Goal: Task Accomplishment & Management: Use online tool/utility

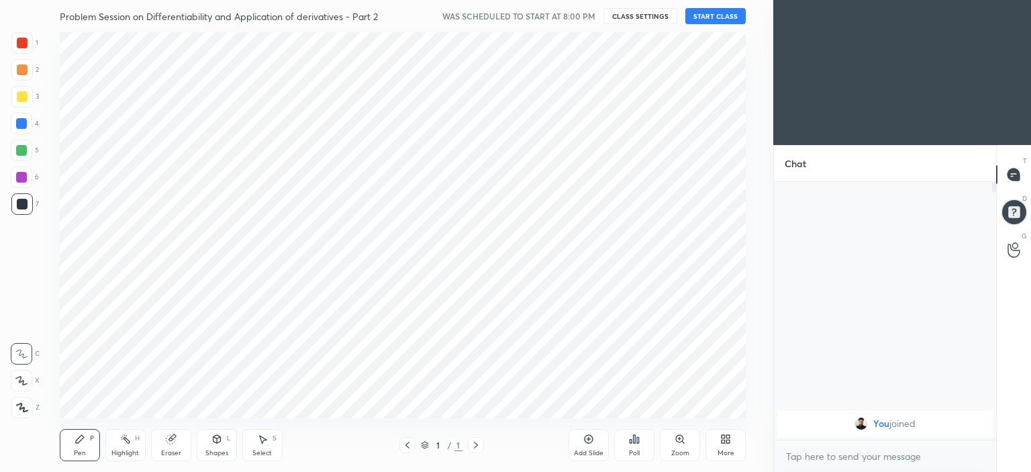
scroll to position [66732, 66399]
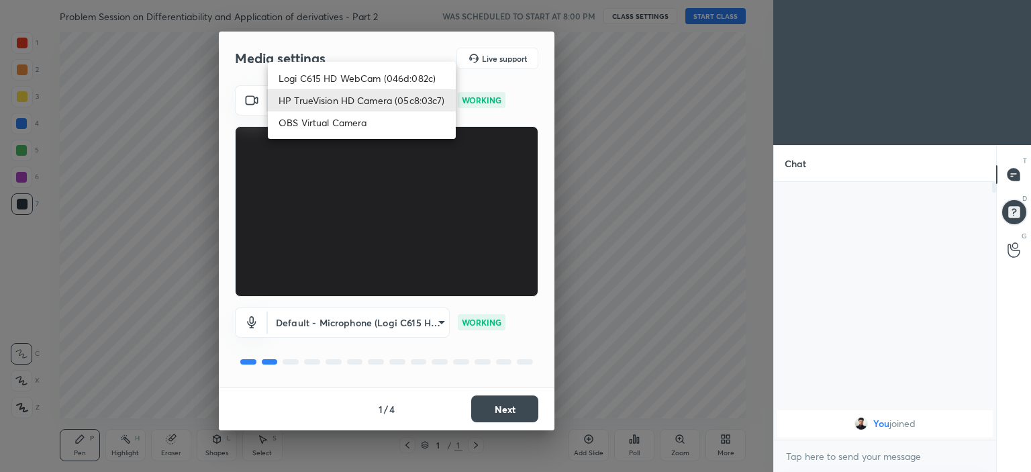
click at [395, 107] on body "1 2 3 4 5 6 7 C X Z C X Z E E Erase all H H Problem Session on Differentiabilit…" at bounding box center [515, 236] width 1031 height 472
click at [354, 85] on li "Logi C615 HD WebCam (046d:082c)" at bounding box center [362, 78] width 188 height 22
type input "7c7ad8ad64f97cadbc0216f9c41d5ef836d571f8b857900abc4c2f1948e1a167"
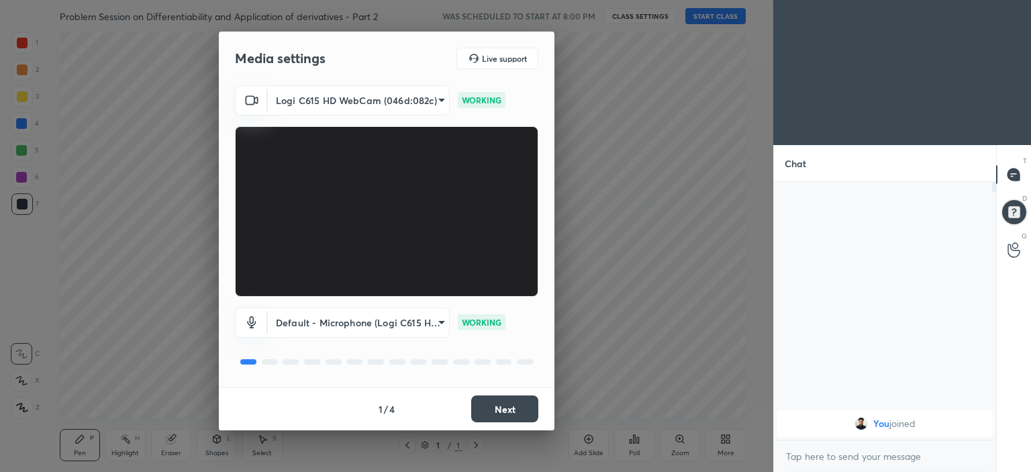
click at [509, 412] on button "Next" at bounding box center [504, 408] width 67 height 27
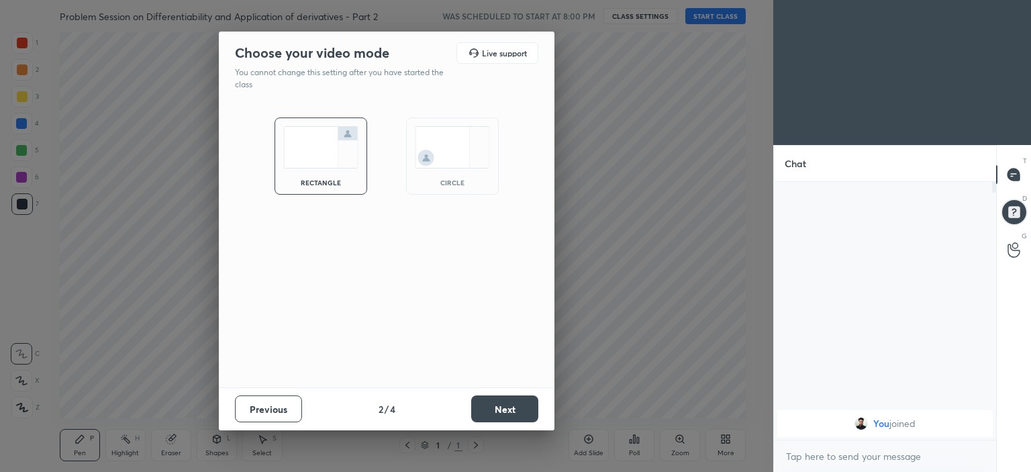
click at [455, 150] on img at bounding box center [452, 147] width 75 height 42
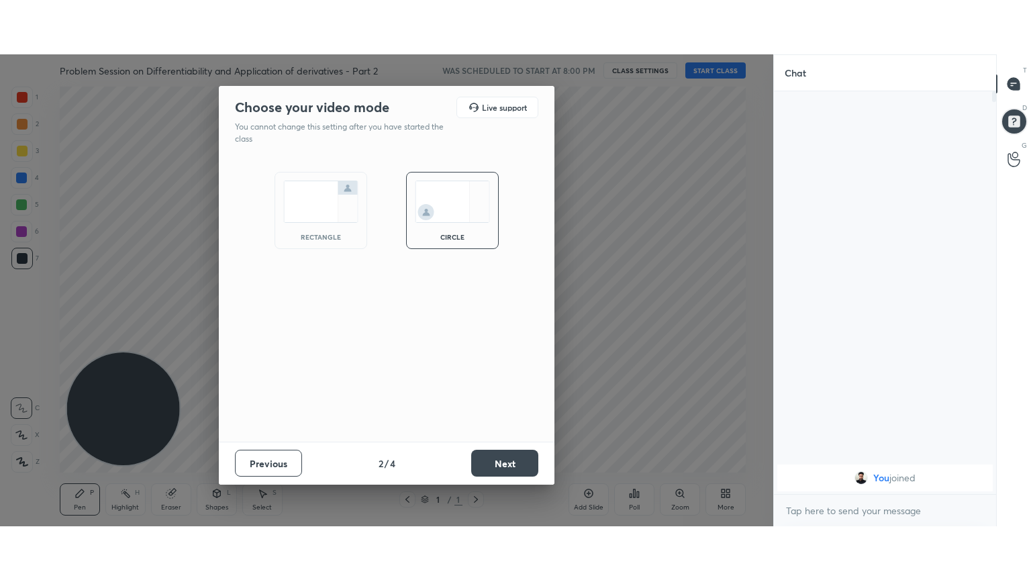
scroll to position [287, 218]
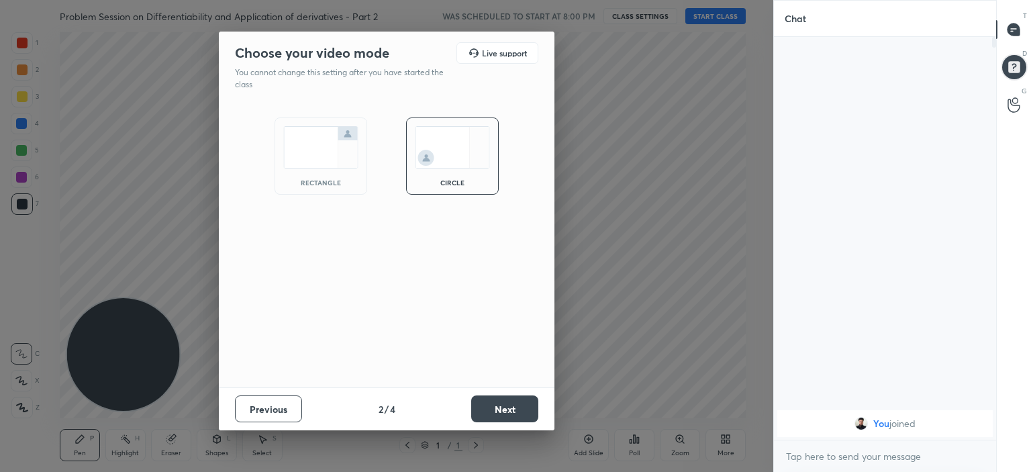
click at [495, 410] on button "Next" at bounding box center [504, 408] width 67 height 27
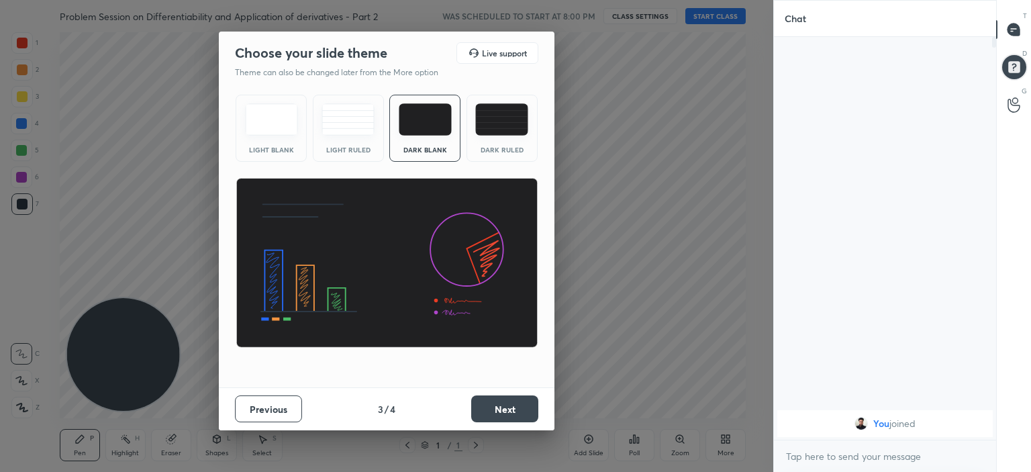
click at [521, 398] on button "Next" at bounding box center [504, 408] width 67 height 27
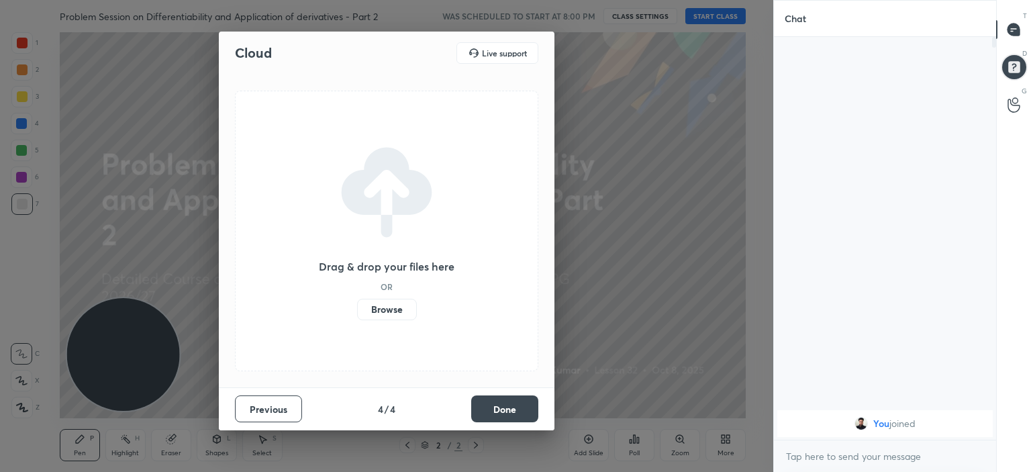
click at [392, 306] on label "Browse" at bounding box center [387, 309] width 60 height 21
click at [357, 306] on input "Browse" at bounding box center [357, 309] width 0 height 21
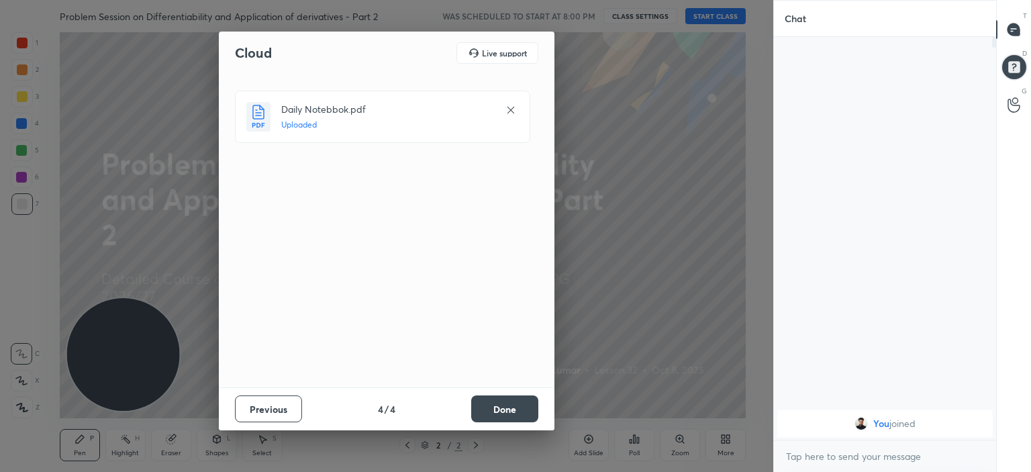
click at [500, 407] on button "Done" at bounding box center [504, 408] width 67 height 27
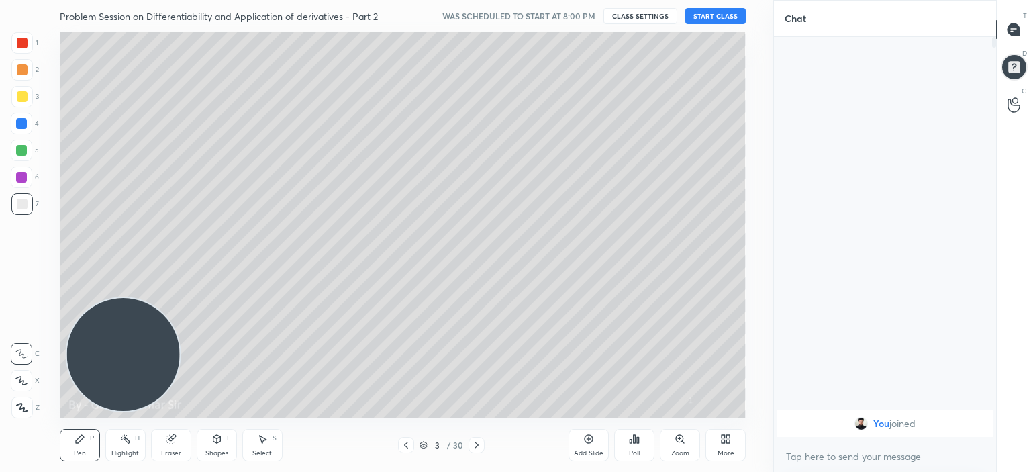
click at [404, 442] on icon at bounding box center [406, 445] width 11 height 11
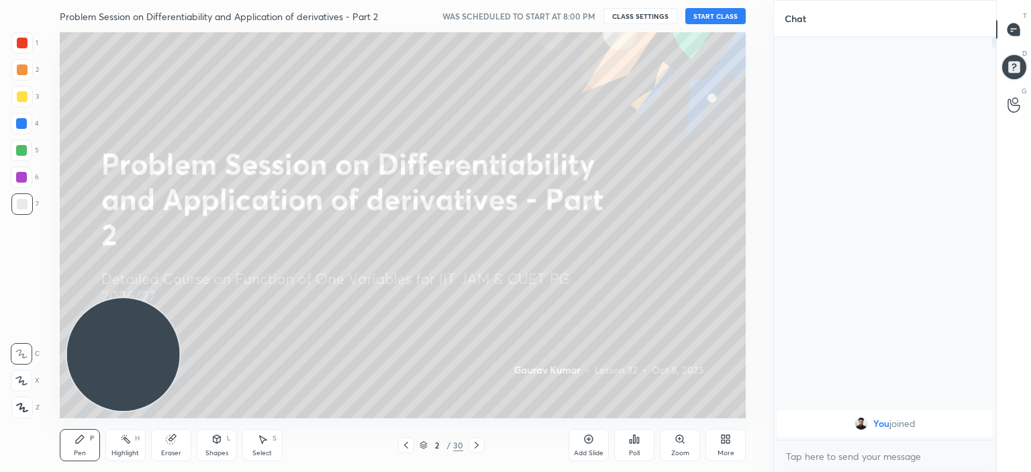
click at [714, 17] on button "START CLASS" at bounding box center [715, 16] width 60 height 16
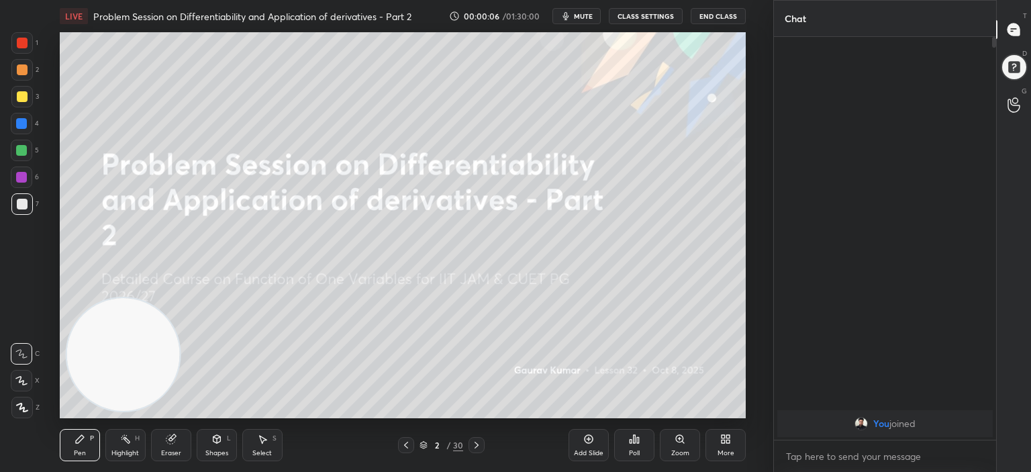
click at [734, 443] on div "More" at bounding box center [725, 445] width 40 height 32
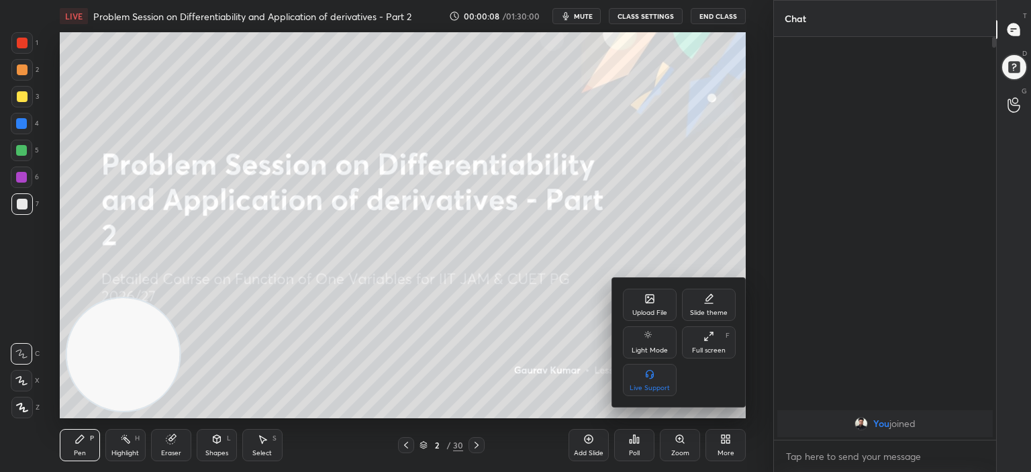
click at [705, 347] on div "Full screen" at bounding box center [709, 350] width 34 height 7
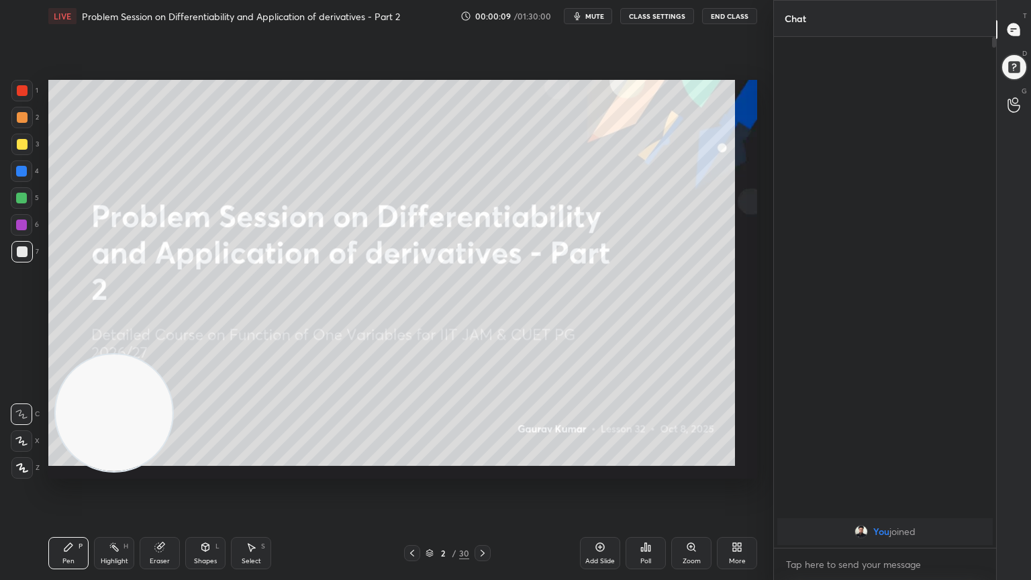
scroll to position [395, 218]
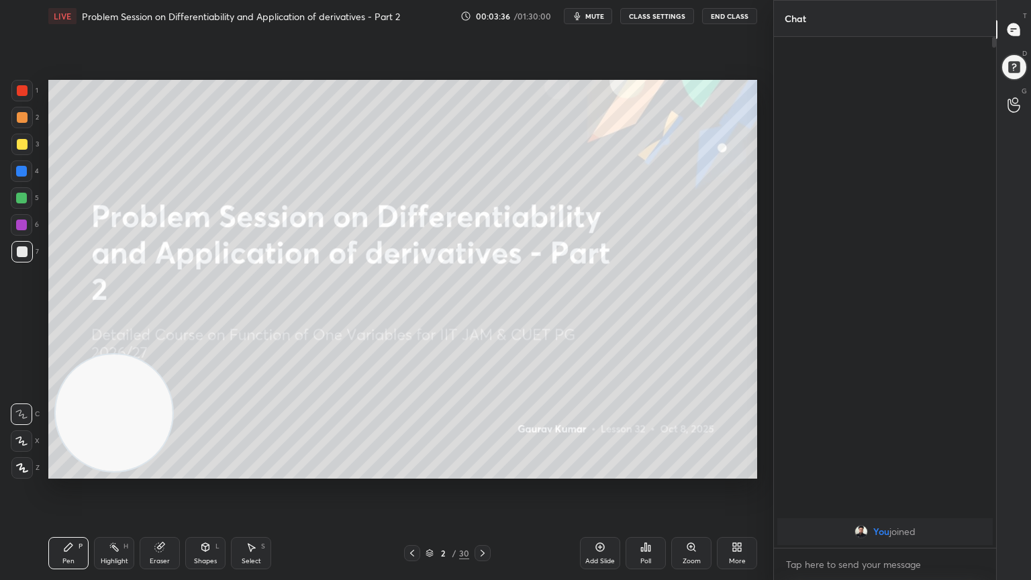
click at [427, 40] on div "Setting up your live class Poll for secs No correct answer Start poll" at bounding box center [403, 279] width 720 height 494
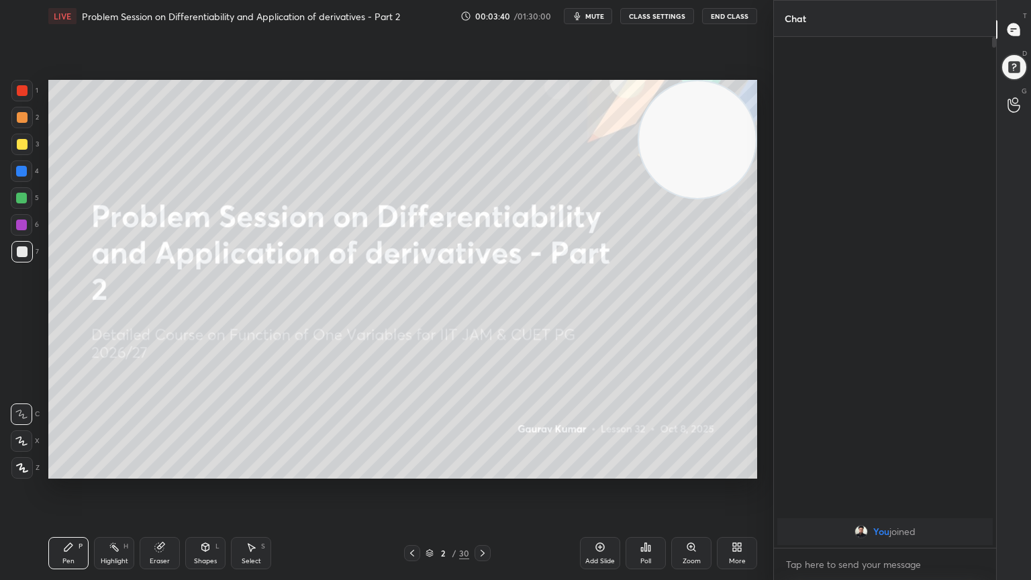
click at [487, 471] on icon at bounding box center [482, 553] width 11 height 11
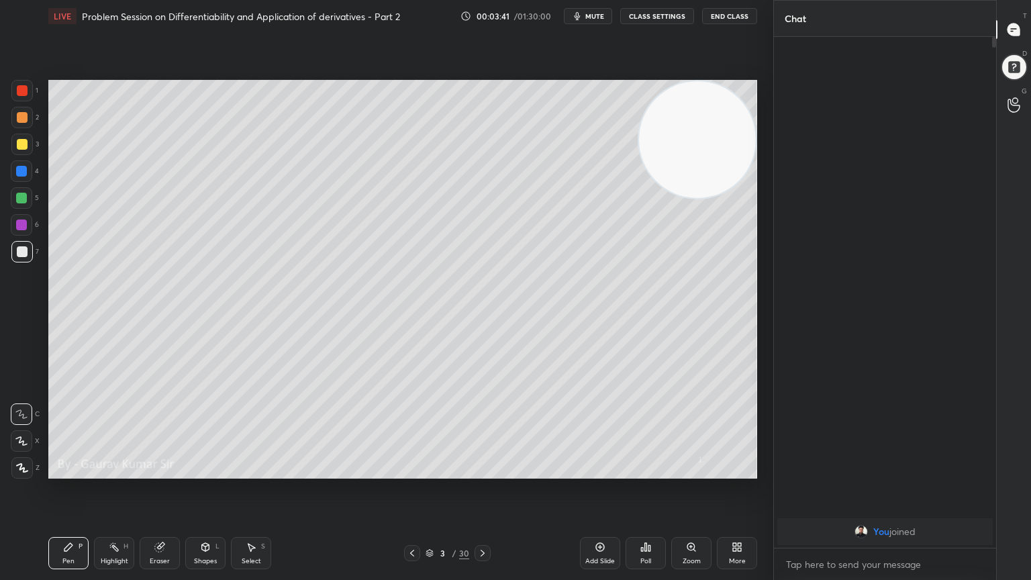
click at [23, 119] on div at bounding box center [22, 117] width 11 height 11
click at [15, 442] on icon at bounding box center [21, 440] width 12 height 9
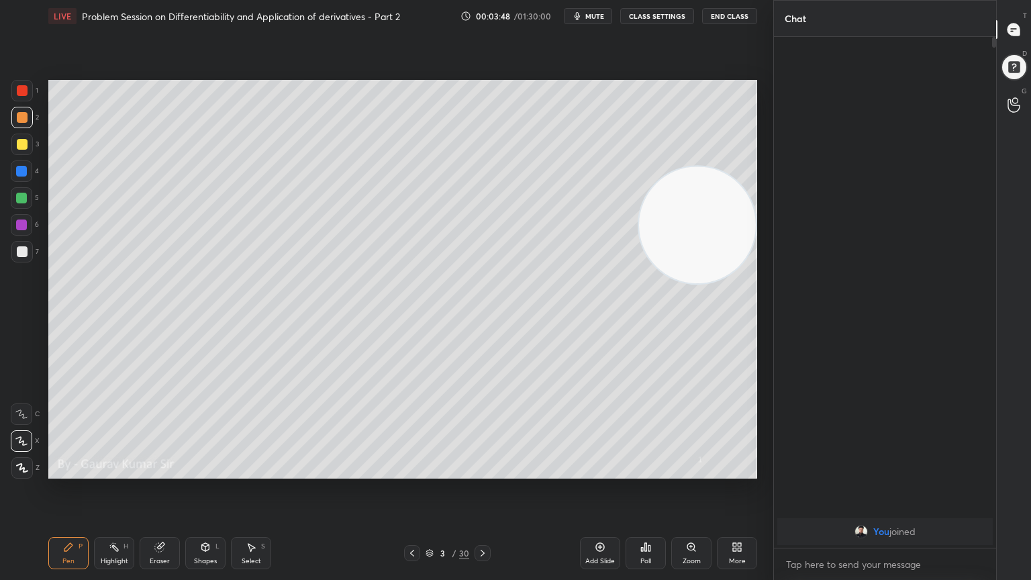
click at [417, 471] on div at bounding box center [412, 553] width 16 height 16
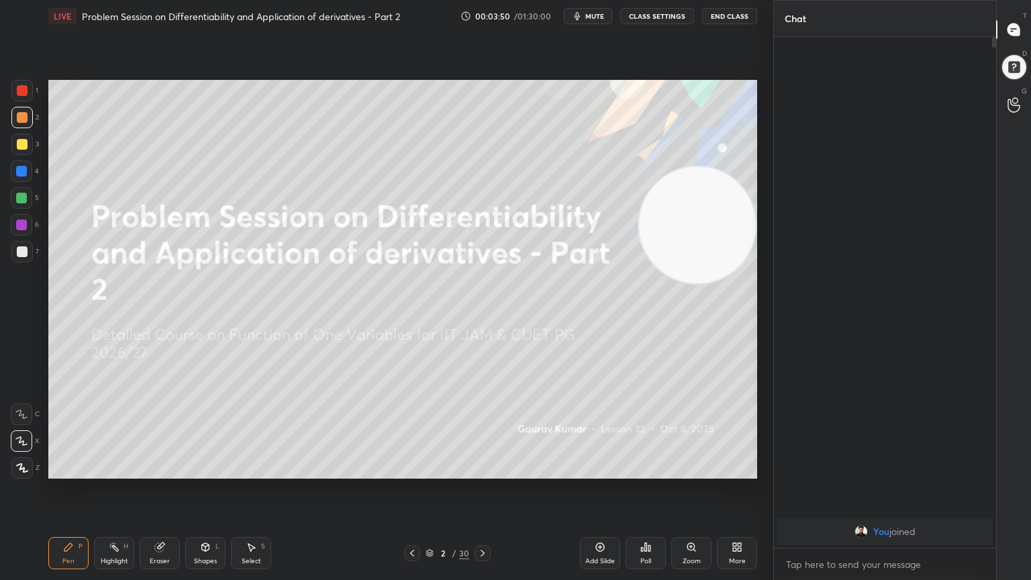
click at [26, 91] on div at bounding box center [22, 90] width 11 height 11
click at [481, 471] on icon at bounding box center [482, 553] width 11 height 11
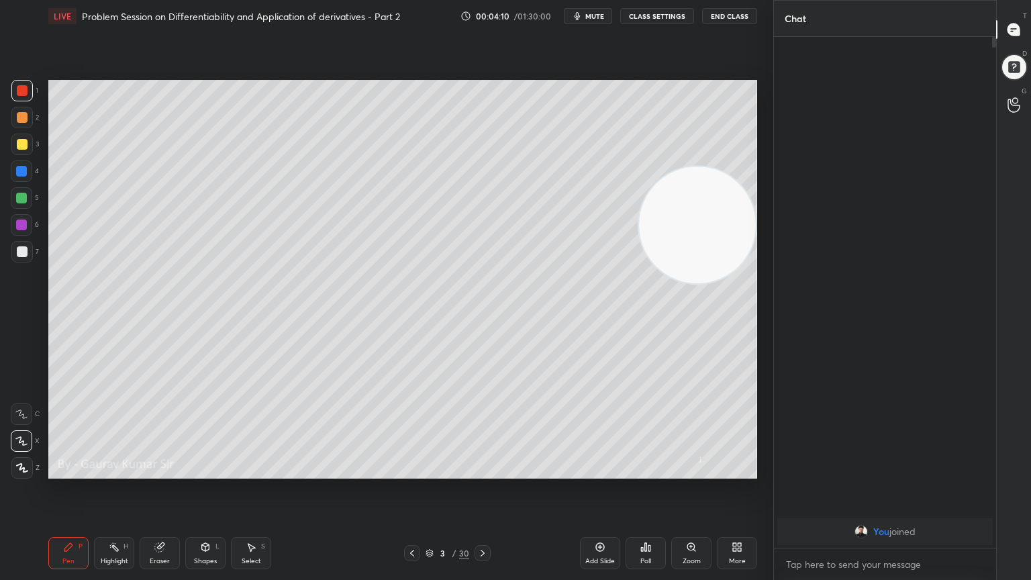
click at [22, 117] on div at bounding box center [22, 117] width 11 height 11
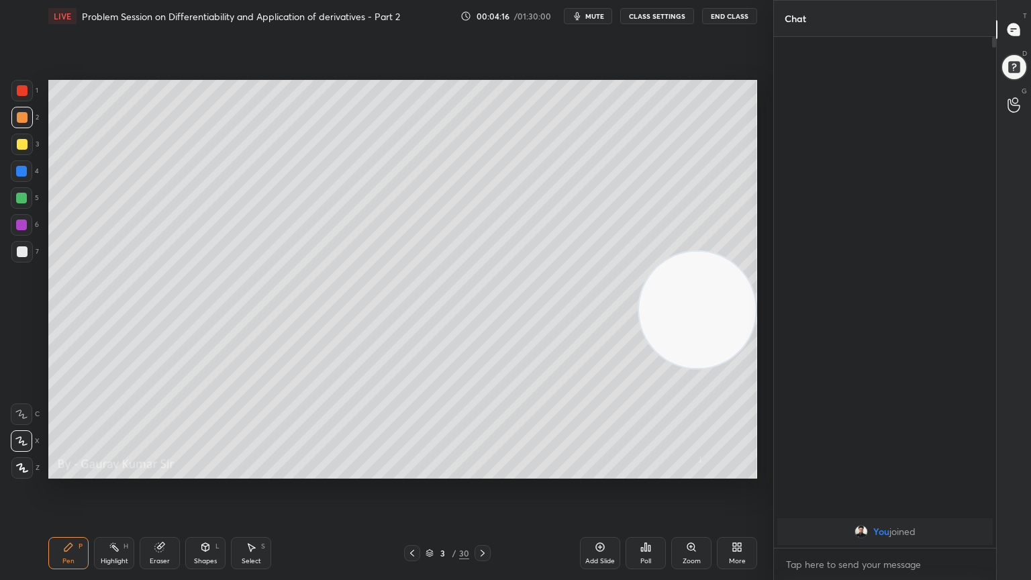
click at [24, 91] on div at bounding box center [22, 90] width 11 height 11
click at [174, 471] on div "Eraser" at bounding box center [160, 553] width 40 height 32
click at [65, 471] on div "Pen P" at bounding box center [68, 553] width 40 height 32
click at [27, 146] on div at bounding box center [22, 144] width 11 height 11
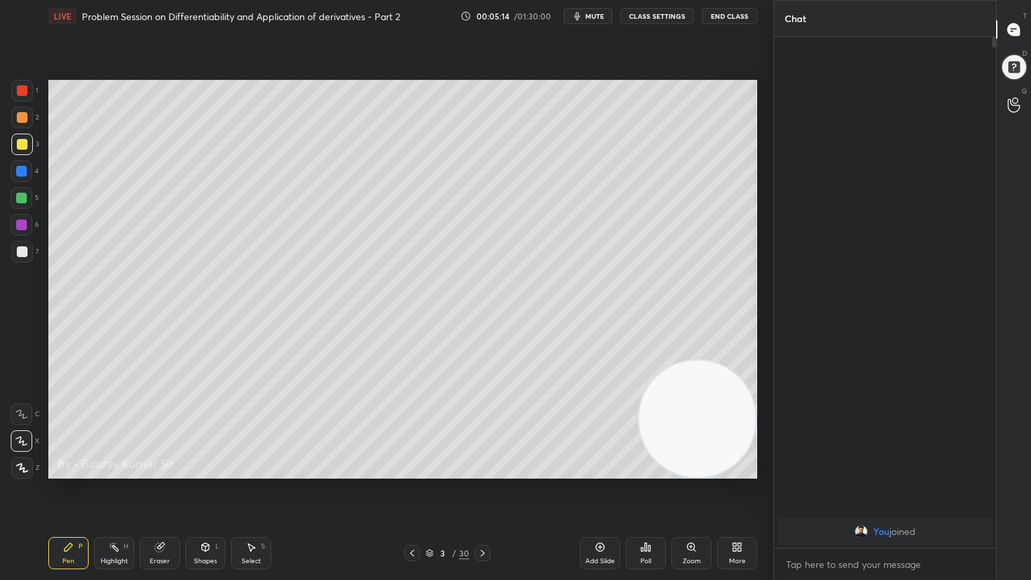
click at [16, 198] on div at bounding box center [21, 198] width 11 height 11
click at [483, 471] on icon at bounding box center [482, 553] width 11 height 11
click at [22, 117] on div at bounding box center [22, 117] width 11 height 11
click at [24, 87] on div at bounding box center [22, 90] width 11 height 11
click at [411, 471] on icon at bounding box center [412, 553] width 11 height 11
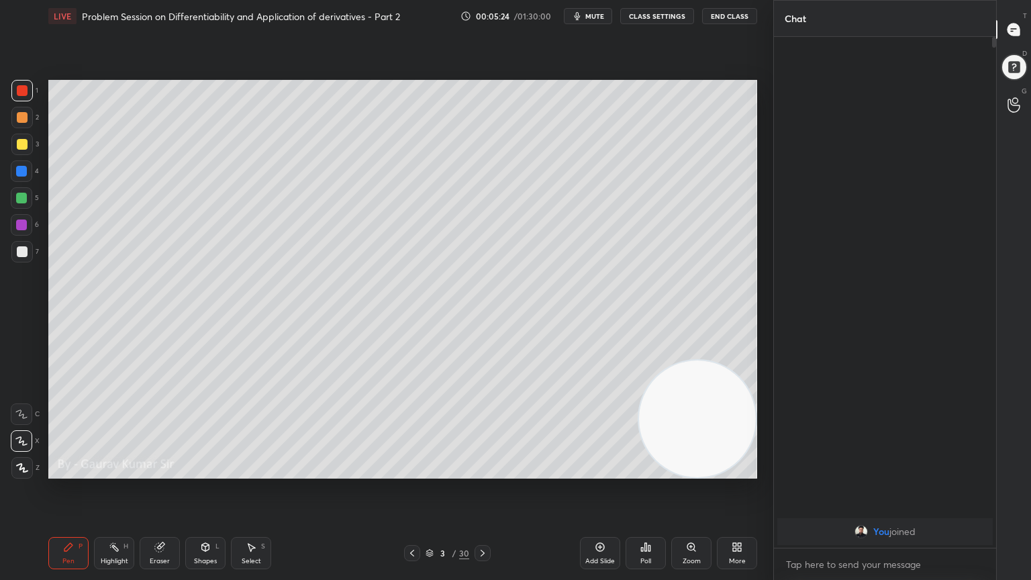
click at [26, 200] on div at bounding box center [21, 198] width 11 height 11
click at [149, 471] on div "Eraser" at bounding box center [160, 553] width 40 height 32
click at [70, 471] on div "Pen P" at bounding box center [68, 553] width 40 height 32
click at [482, 471] on icon at bounding box center [482, 553] width 11 height 11
click at [25, 91] on div at bounding box center [22, 90] width 11 height 11
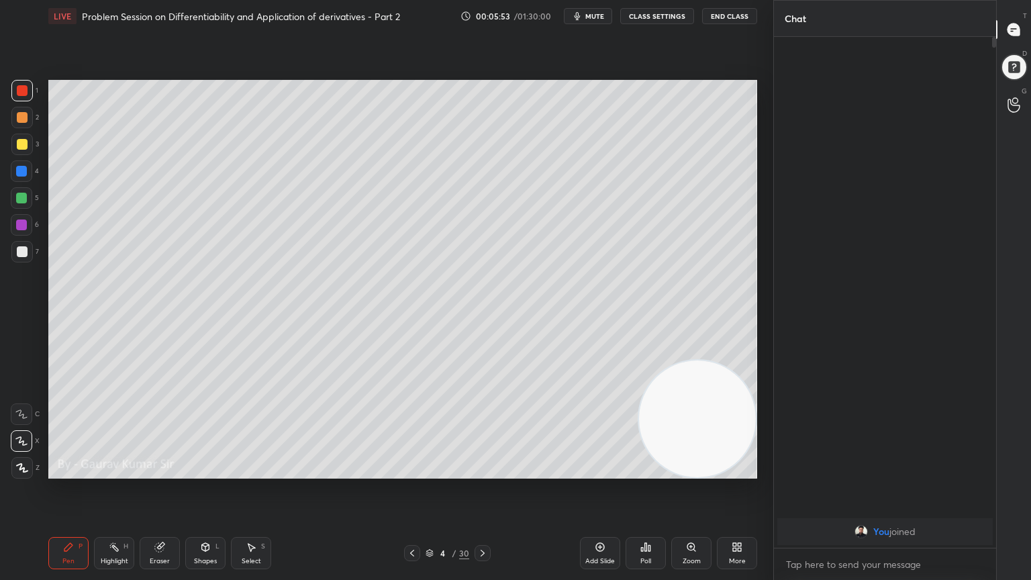
click at [26, 142] on div at bounding box center [22, 144] width 11 height 11
click at [164, 471] on div "Eraser" at bounding box center [160, 553] width 40 height 32
click at [17, 440] on icon at bounding box center [21, 441] width 11 height 11
click at [69, 471] on div "Pen" at bounding box center [68, 561] width 12 height 7
click at [19, 201] on div at bounding box center [21, 198] width 11 height 11
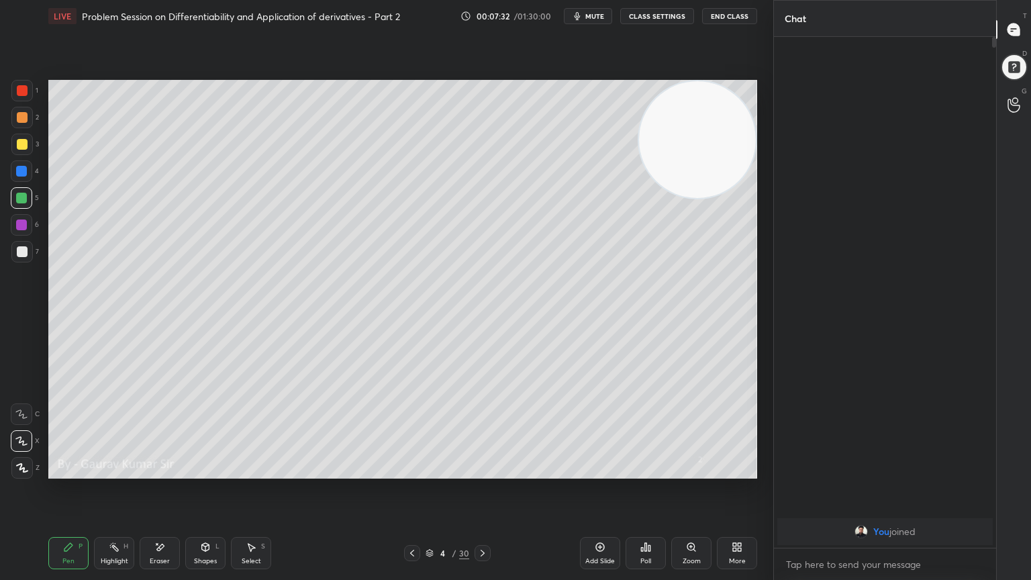
click at [481, 471] on icon at bounding box center [482, 553] width 11 height 11
click at [408, 471] on icon at bounding box center [412, 553] width 11 height 11
click at [486, 471] on icon at bounding box center [482, 553] width 11 height 11
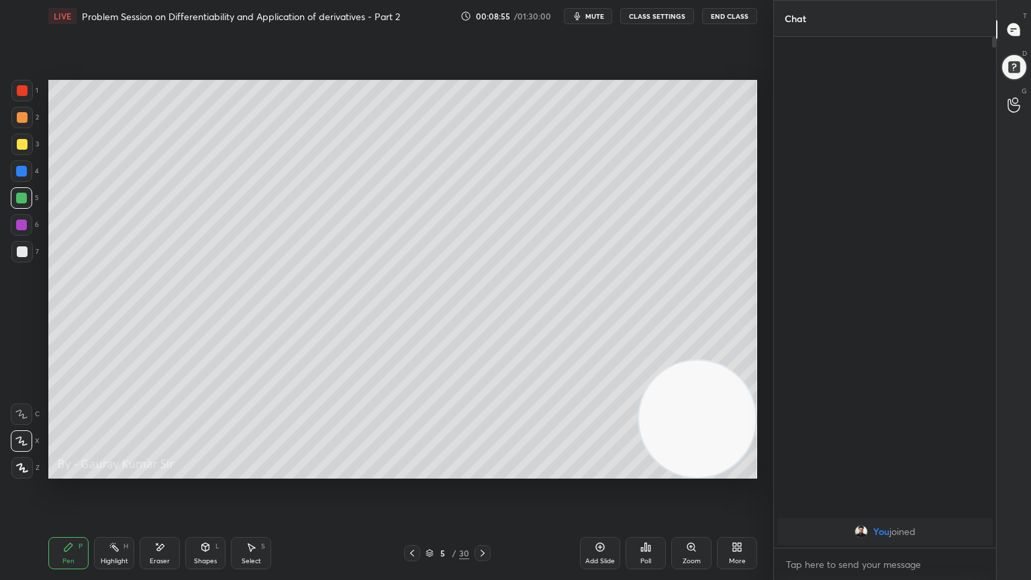
click at [24, 147] on div at bounding box center [22, 144] width 11 height 11
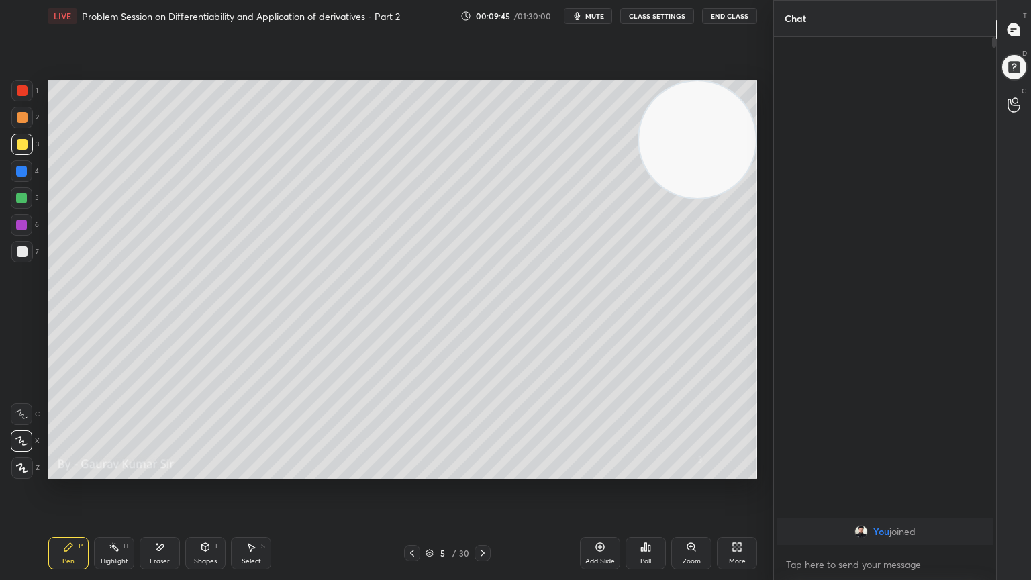
click at [172, 471] on div "Eraser" at bounding box center [160, 553] width 40 height 32
click at [64, 471] on div "Pen" at bounding box center [68, 561] width 12 height 7
click at [483, 471] on icon at bounding box center [483, 553] width 4 height 7
click at [17, 172] on div at bounding box center [21, 171] width 11 height 11
click at [23, 199] on div at bounding box center [21, 198] width 11 height 11
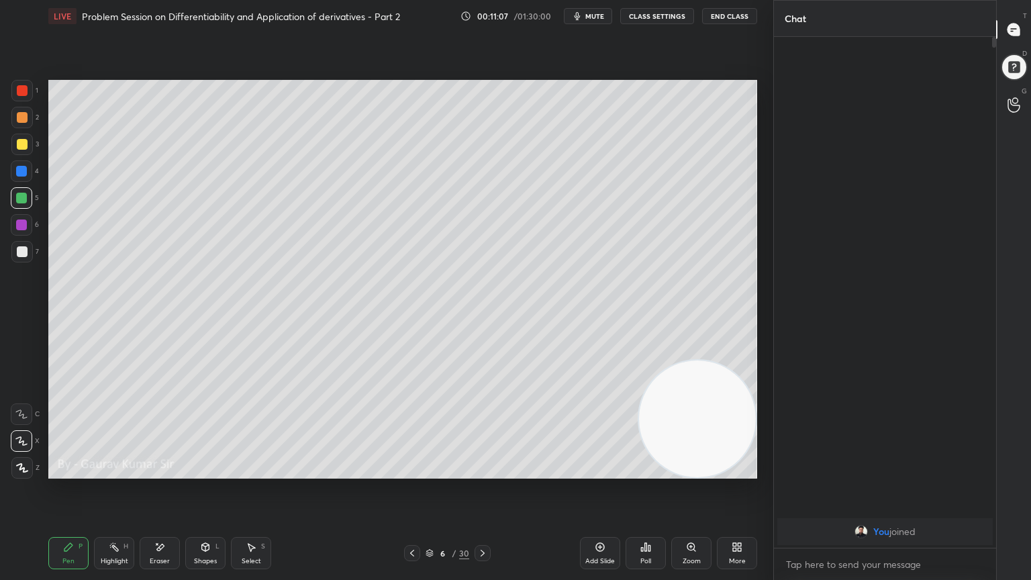
click at [21, 226] on div at bounding box center [21, 224] width 11 height 11
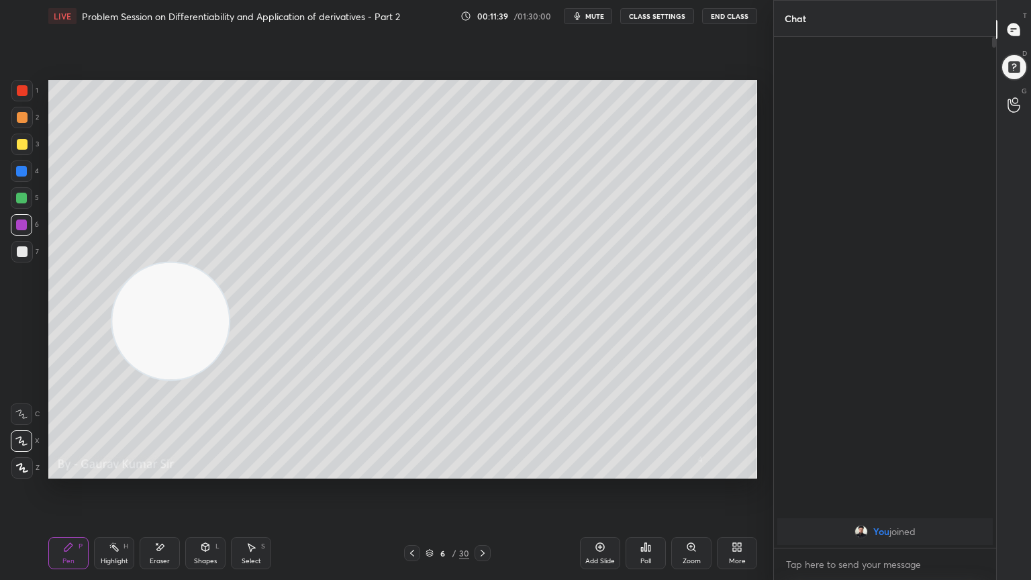
click at [728, 471] on div "Add Slide Poll Zoom More" at bounding box center [668, 552] width 177 height 75
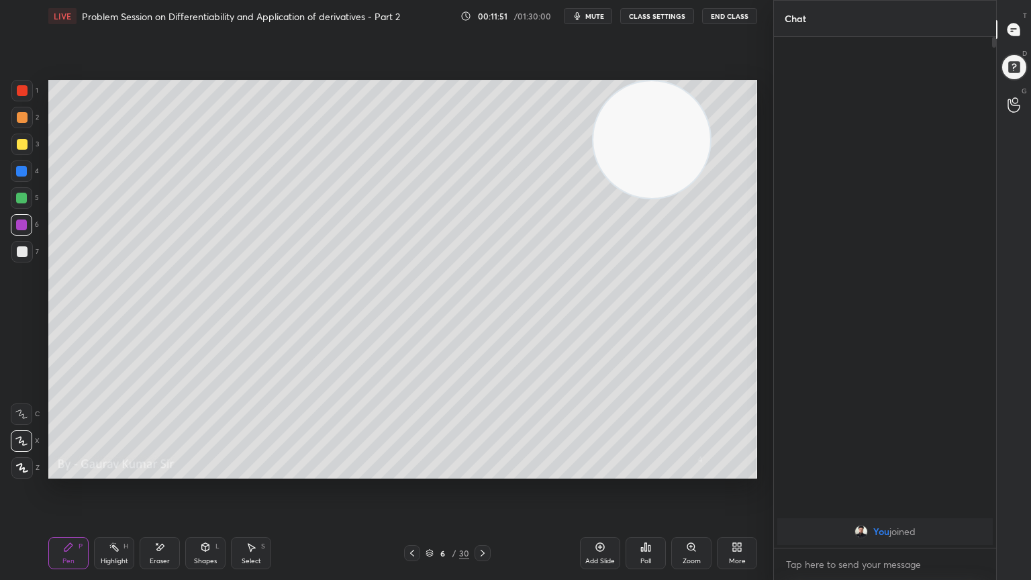
click at [481, 471] on icon at bounding box center [482, 553] width 11 height 11
click at [23, 144] on div at bounding box center [22, 144] width 11 height 11
click at [407, 471] on icon at bounding box center [412, 553] width 11 height 11
click at [486, 471] on icon at bounding box center [482, 553] width 11 height 11
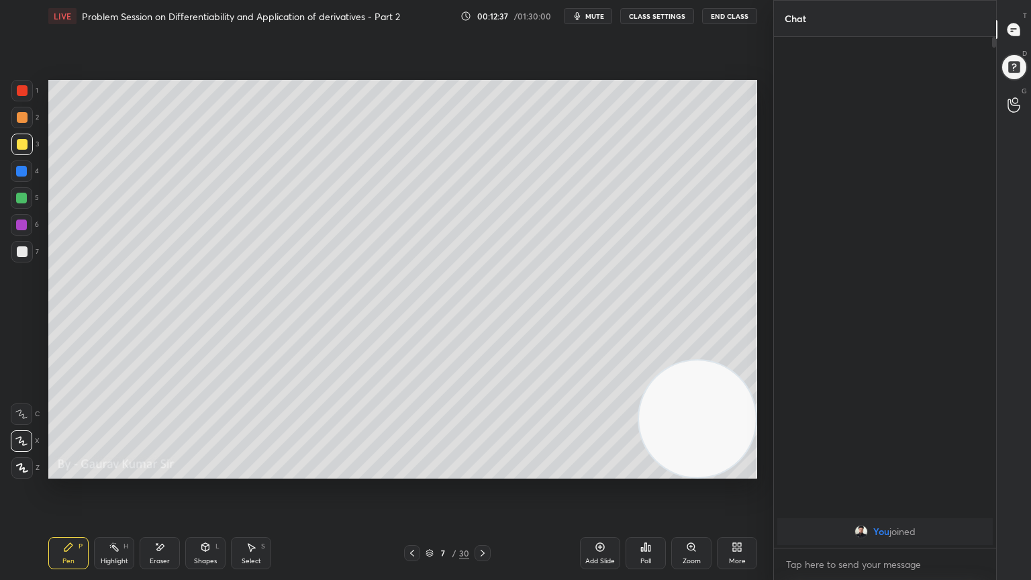
click at [24, 201] on div at bounding box center [21, 198] width 11 height 11
click at [167, 471] on div "Eraser" at bounding box center [160, 553] width 40 height 32
click at [75, 471] on div "Pen P" at bounding box center [68, 553] width 40 height 32
click at [481, 471] on icon at bounding box center [482, 553] width 11 height 11
click at [21, 142] on div at bounding box center [22, 144] width 11 height 11
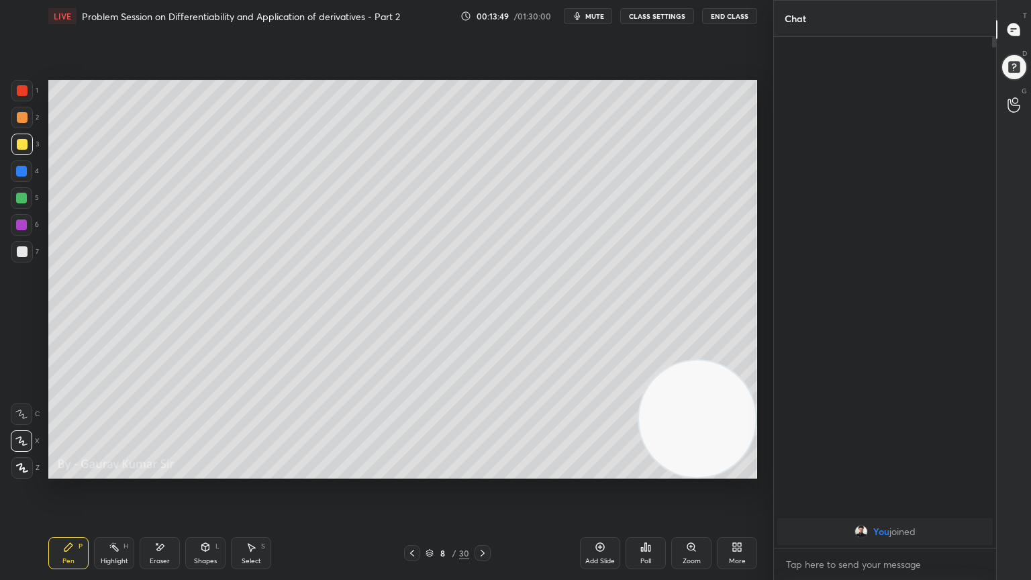
click at [411, 471] on icon at bounding box center [412, 553] width 11 height 11
click at [417, 471] on div at bounding box center [412, 553] width 16 height 16
click at [408, 471] on icon at bounding box center [412, 553] width 11 height 11
click at [486, 471] on icon at bounding box center [482, 553] width 11 height 11
click at [481, 471] on icon at bounding box center [482, 553] width 11 height 11
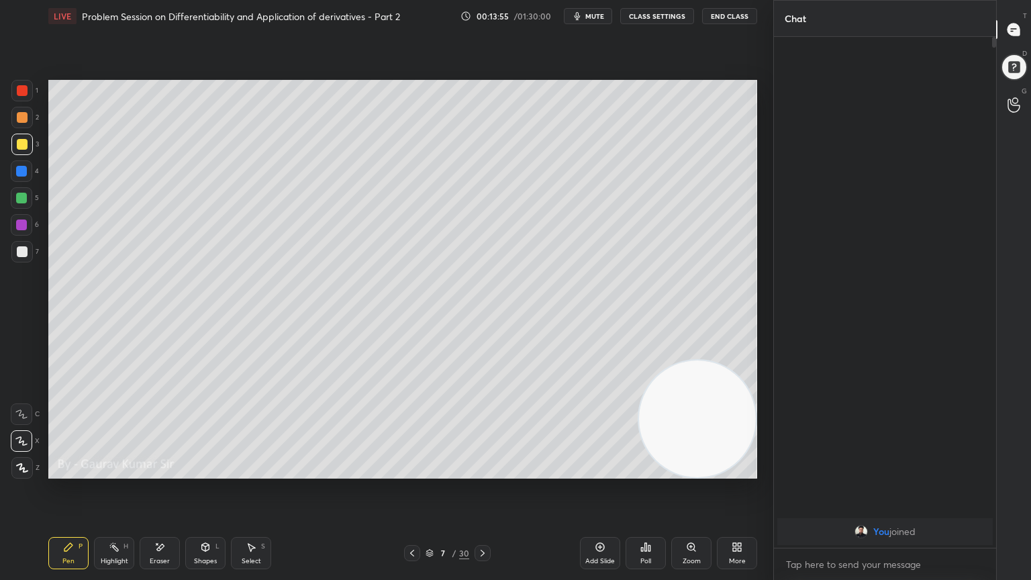
click at [481, 471] on icon at bounding box center [482, 553] width 11 height 11
click at [23, 115] on div at bounding box center [22, 117] width 11 height 11
click at [20, 253] on div at bounding box center [22, 251] width 11 height 11
click at [164, 471] on div "Eraser" at bounding box center [160, 553] width 40 height 32
click at [75, 471] on div "Pen P" at bounding box center [68, 553] width 40 height 32
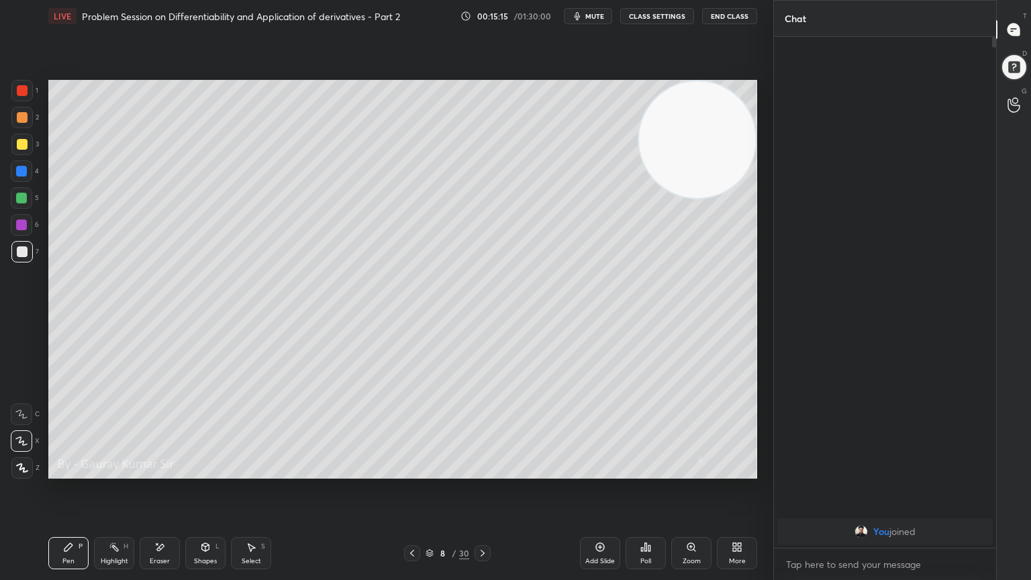
click at [22, 227] on div at bounding box center [21, 224] width 11 height 11
click at [186, 471] on div "Shapes L" at bounding box center [205, 553] width 40 height 32
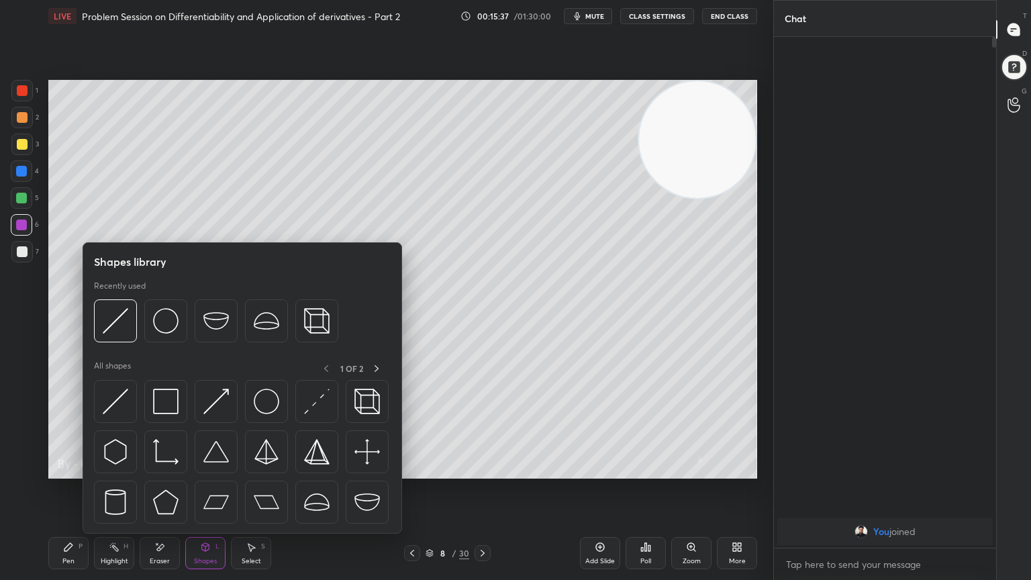
click at [162, 471] on div "Eraser" at bounding box center [160, 561] width 20 height 7
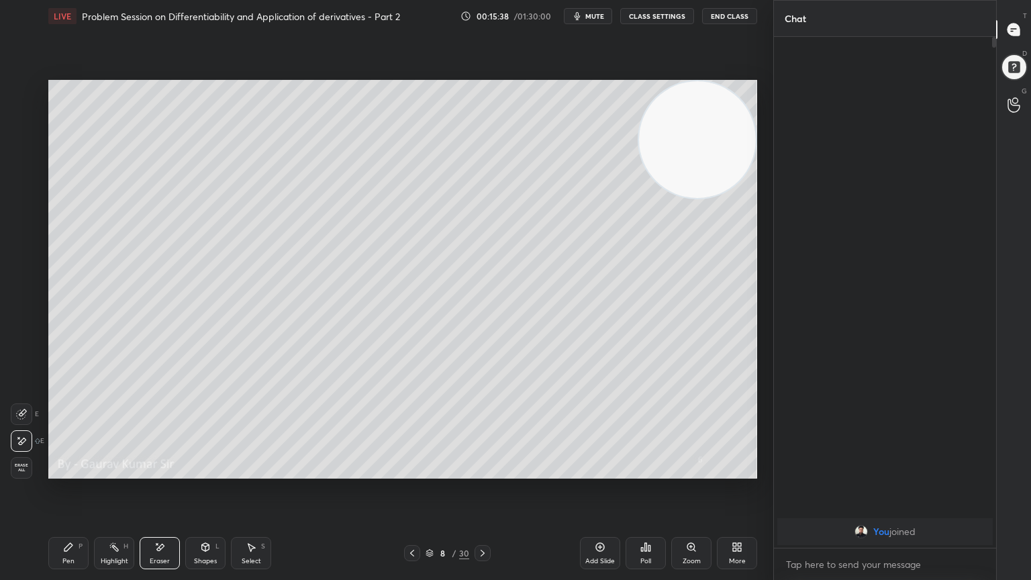
click at [67, 471] on div "Pen P" at bounding box center [68, 553] width 40 height 32
click at [481, 471] on icon at bounding box center [482, 553] width 11 height 11
click at [21, 144] on div at bounding box center [22, 144] width 11 height 11
click at [856, 260] on div "You joined" at bounding box center [885, 292] width 222 height 511
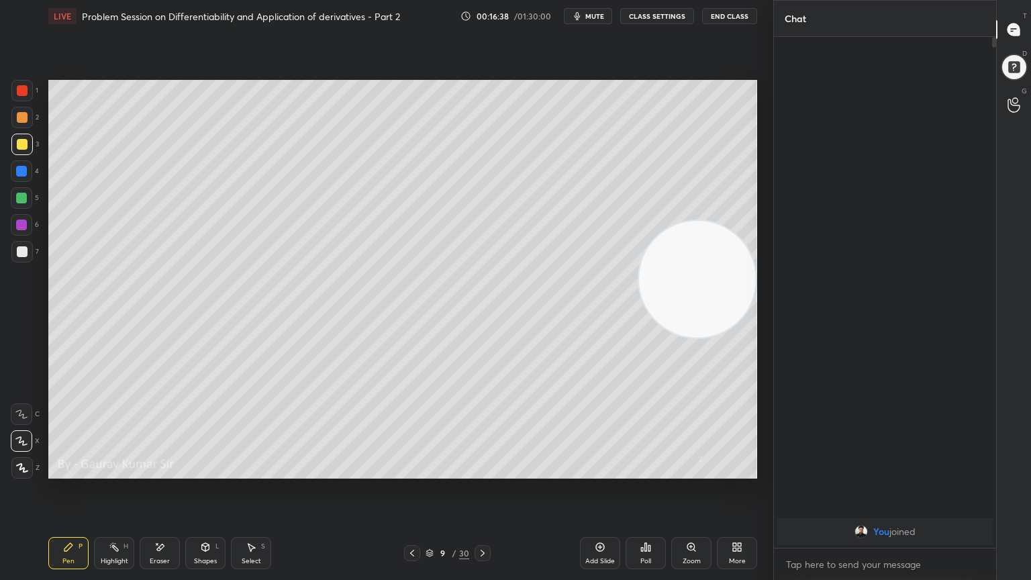
click at [165, 471] on div "Eraser" at bounding box center [160, 561] width 20 height 7
click at [72, 471] on div "Pen P" at bounding box center [68, 553] width 40 height 32
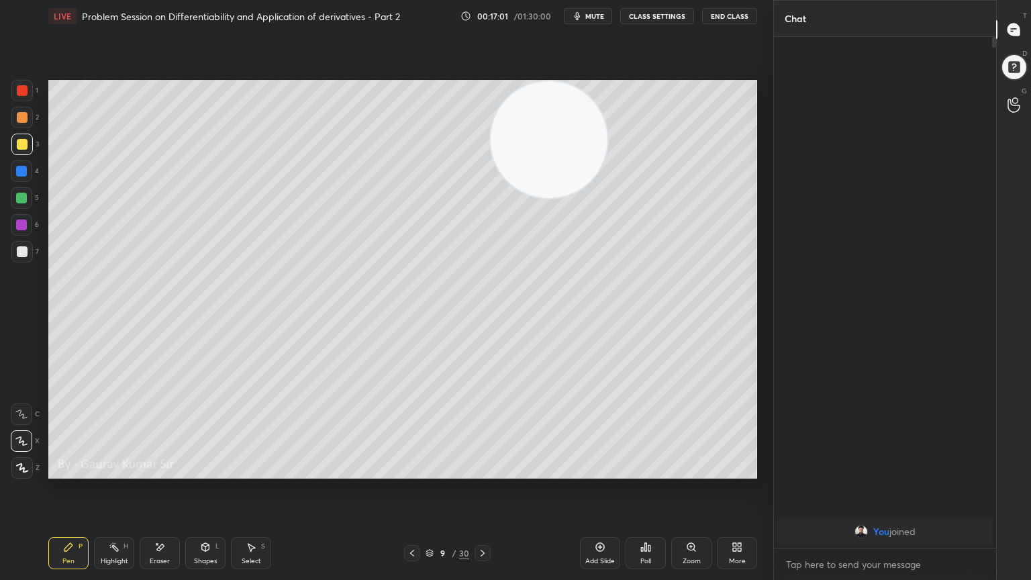
click at [21, 228] on div at bounding box center [21, 224] width 11 height 11
click at [483, 471] on icon at bounding box center [482, 553] width 11 height 11
click at [26, 120] on div at bounding box center [22, 117] width 11 height 11
click at [411, 471] on icon at bounding box center [412, 553] width 11 height 11
click at [410, 471] on icon at bounding box center [412, 553] width 11 height 11
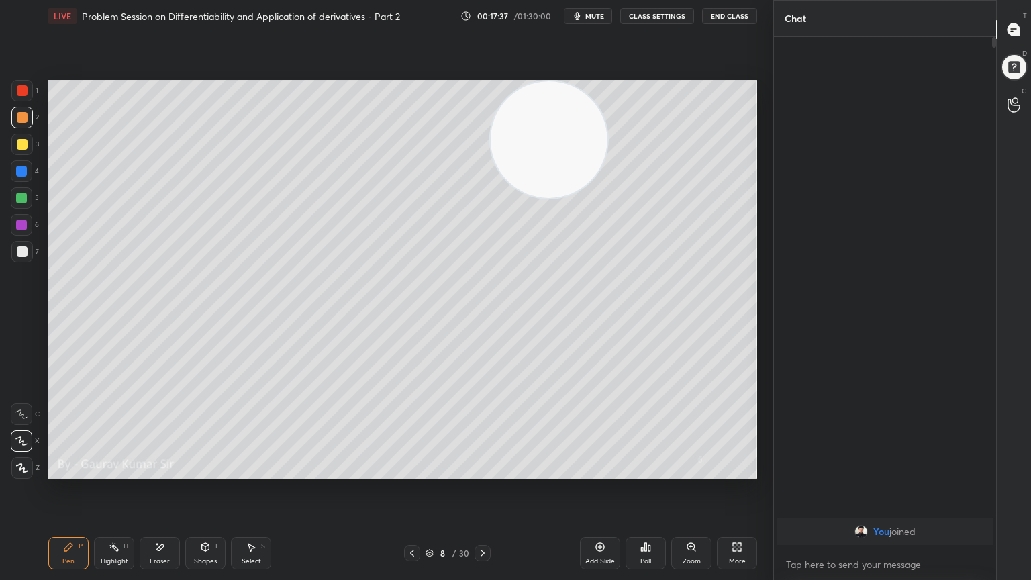
click at [482, 471] on icon at bounding box center [482, 553] width 11 height 11
click at [481, 471] on icon at bounding box center [482, 553] width 11 height 11
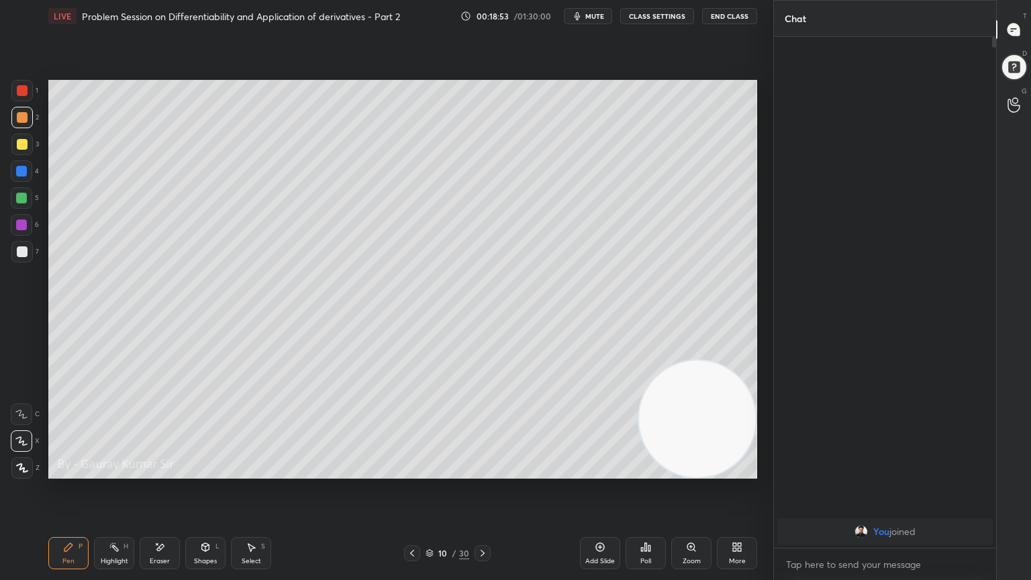
click at [20, 171] on div at bounding box center [21, 171] width 11 height 11
click at [27, 197] on div at bounding box center [21, 198] width 11 height 11
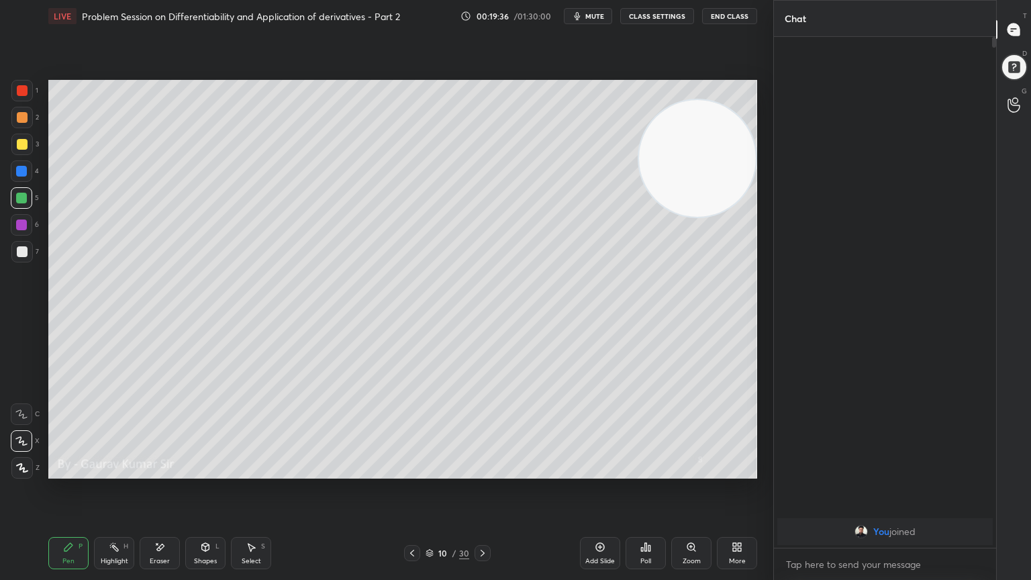
click at [172, 471] on div "Eraser" at bounding box center [160, 553] width 40 height 32
click at [72, 471] on div "Pen" at bounding box center [68, 561] width 12 height 7
click at [20, 247] on div at bounding box center [22, 251] width 11 height 11
click at [170, 471] on div "Eraser" at bounding box center [160, 553] width 40 height 32
click at [66, 471] on div "Pen" at bounding box center [68, 561] width 12 height 7
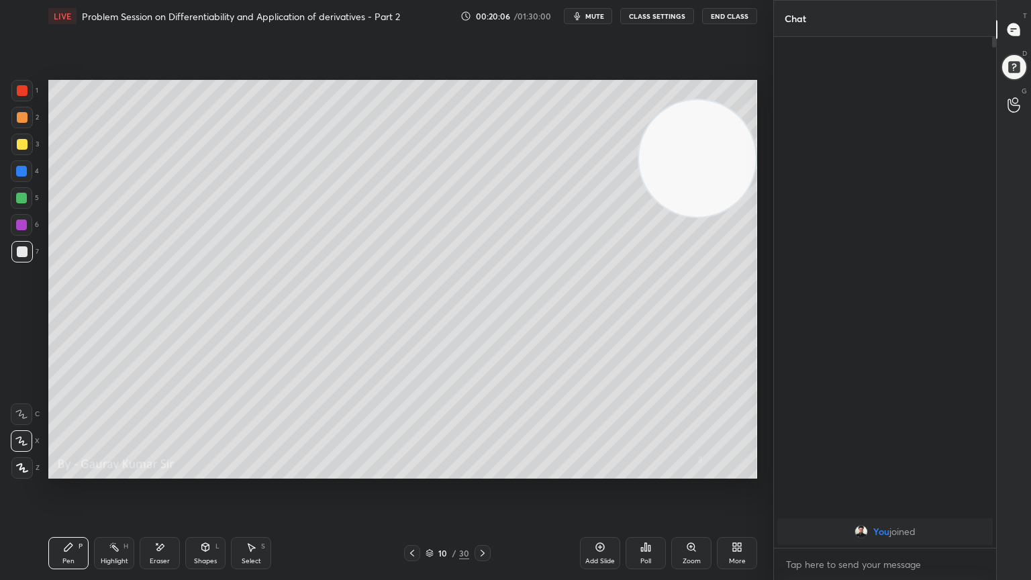
click at [485, 471] on icon at bounding box center [482, 553] width 11 height 11
click at [411, 471] on icon at bounding box center [412, 553] width 11 height 11
click at [483, 471] on icon at bounding box center [482, 553] width 11 height 11
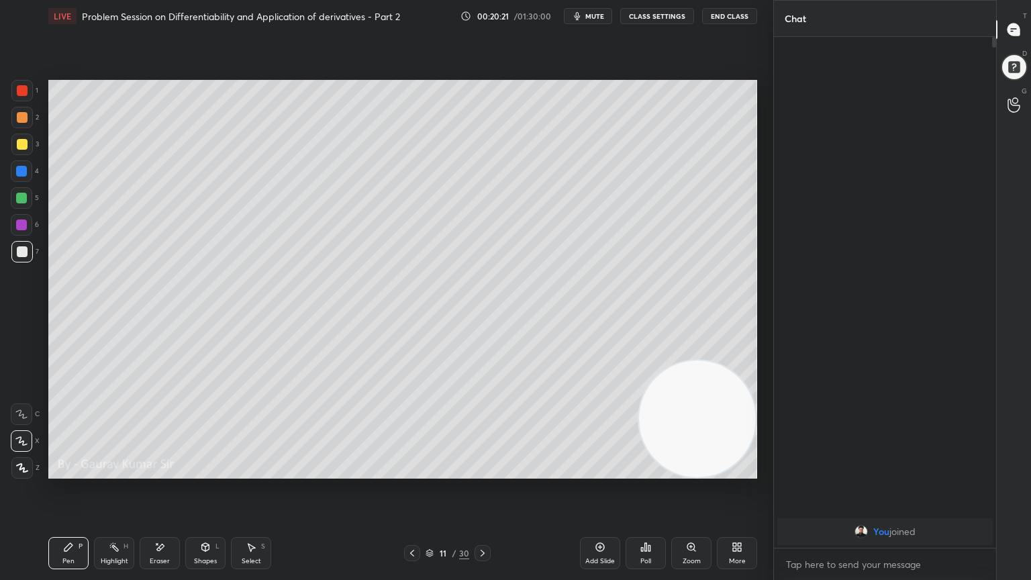
click at [21, 202] on div at bounding box center [21, 198] width 11 height 11
click at [481, 471] on icon at bounding box center [482, 553] width 11 height 11
click at [416, 471] on icon at bounding box center [412, 553] width 11 height 11
click at [407, 471] on icon at bounding box center [412, 553] width 11 height 11
click at [483, 471] on icon at bounding box center [483, 553] width 4 height 7
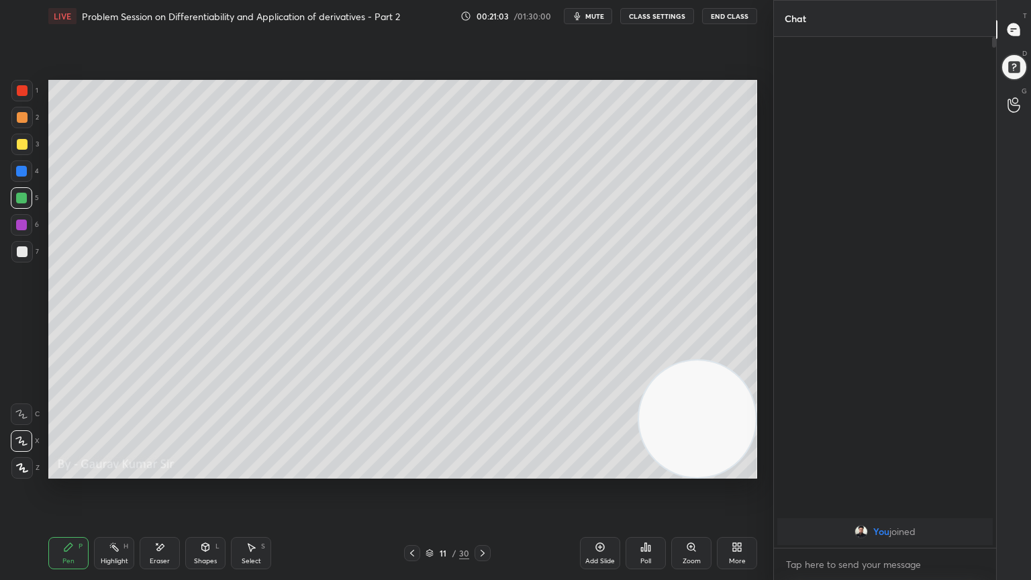
click at [483, 471] on icon at bounding box center [482, 553] width 11 height 11
click at [21, 115] on div at bounding box center [22, 117] width 11 height 11
click at [20, 221] on div at bounding box center [21, 224] width 11 height 11
click at [154, 471] on div "Eraser" at bounding box center [160, 561] width 20 height 7
click at [67, 471] on icon at bounding box center [68, 547] width 8 height 8
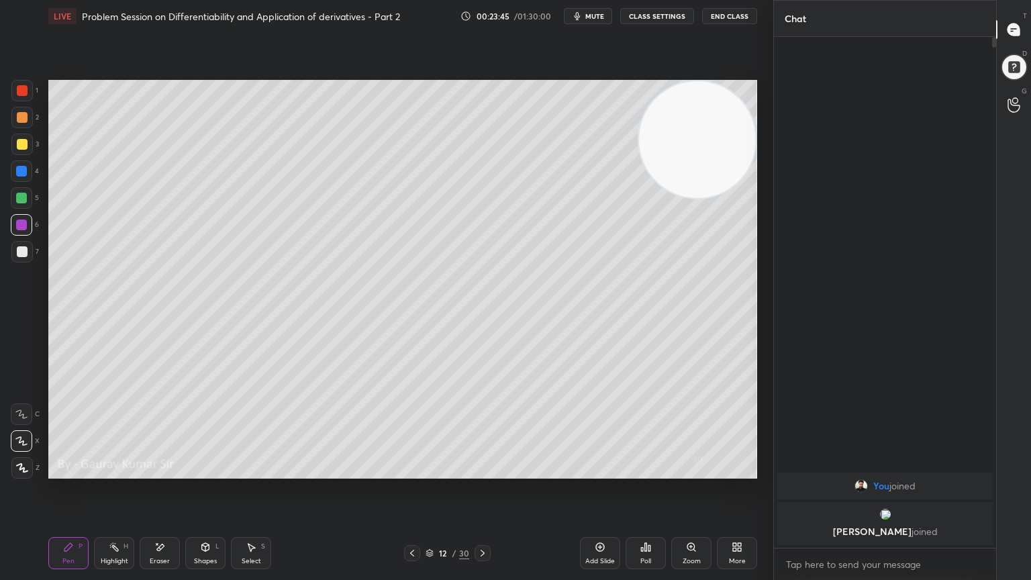
click at [24, 250] on div at bounding box center [22, 251] width 11 height 11
click at [481, 471] on icon at bounding box center [482, 553] width 11 height 11
click at [18, 93] on div at bounding box center [22, 90] width 11 height 11
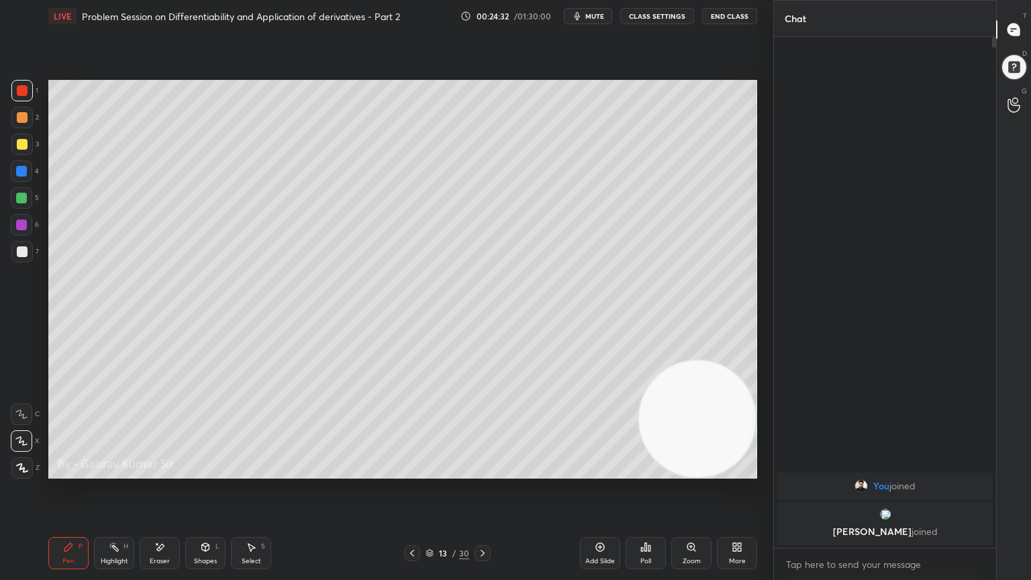
click at [166, 471] on div "Eraser" at bounding box center [160, 553] width 40 height 32
click at [67, 471] on div "Pen P" at bounding box center [68, 553] width 40 height 32
click at [25, 226] on div at bounding box center [21, 224] width 11 height 11
click at [21, 143] on div at bounding box center [22, 144] width 11 height 11
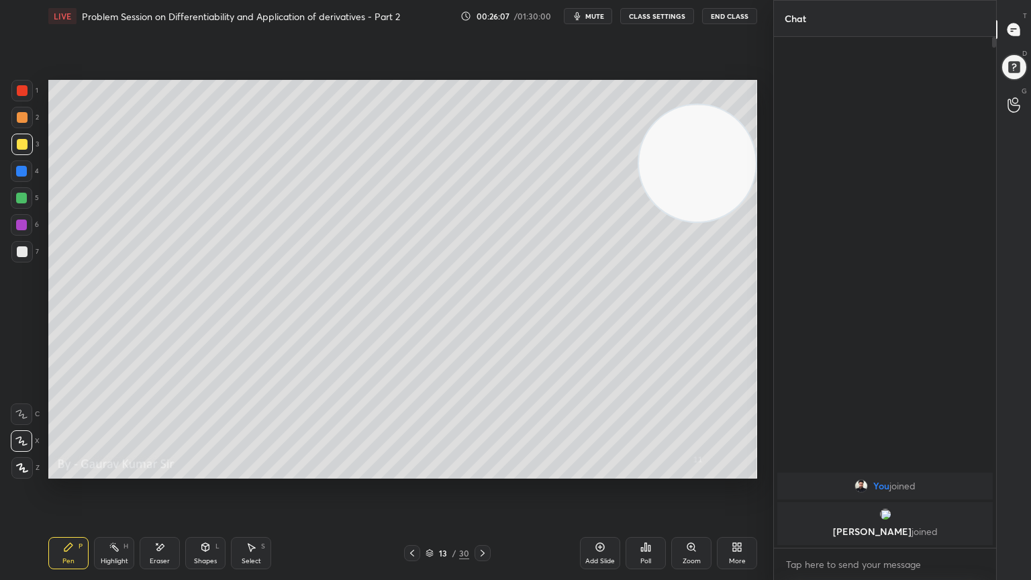
click at [21, 252] on div at bounding box center [22, 251] width 11 height 11
click at [481, 471] on icon at bounding box center [482, 553] width 11 height 11
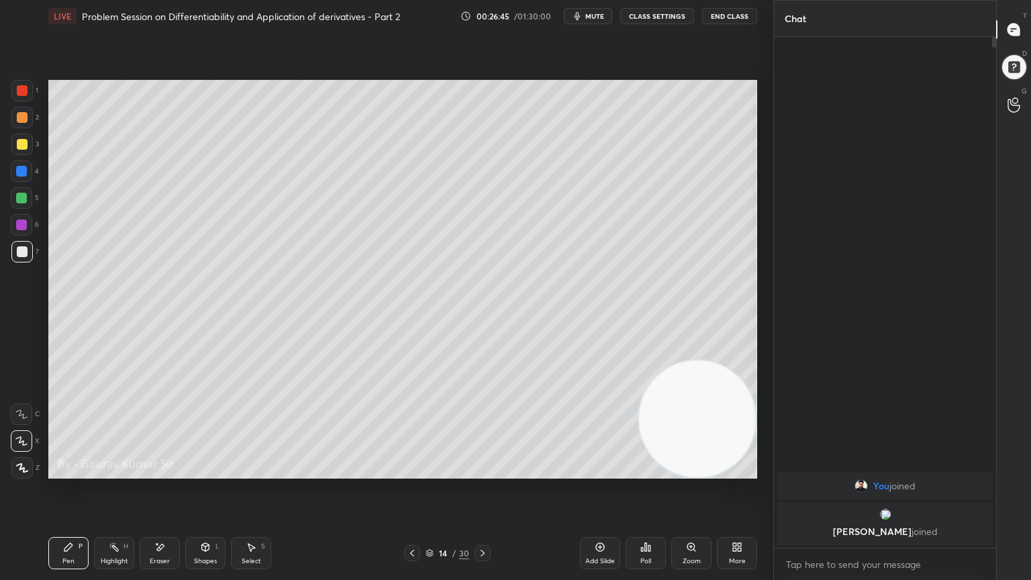
click at [164, 471] on div "Eraser" at bounding box center [160, 561] width 20 height 7
click at [72, 471] on div "Pen P" at bounding box center [68, 553] width 40 height 32
click at [164, 471] on icon at bounding box center [159, 547] width 11 height 11
click at [78, 471] on div "Pen P" at bounding box center [68, 553] width 40 height 32
click at [408, 471] on icon at bounding box center [412, 553] width 11 height 11
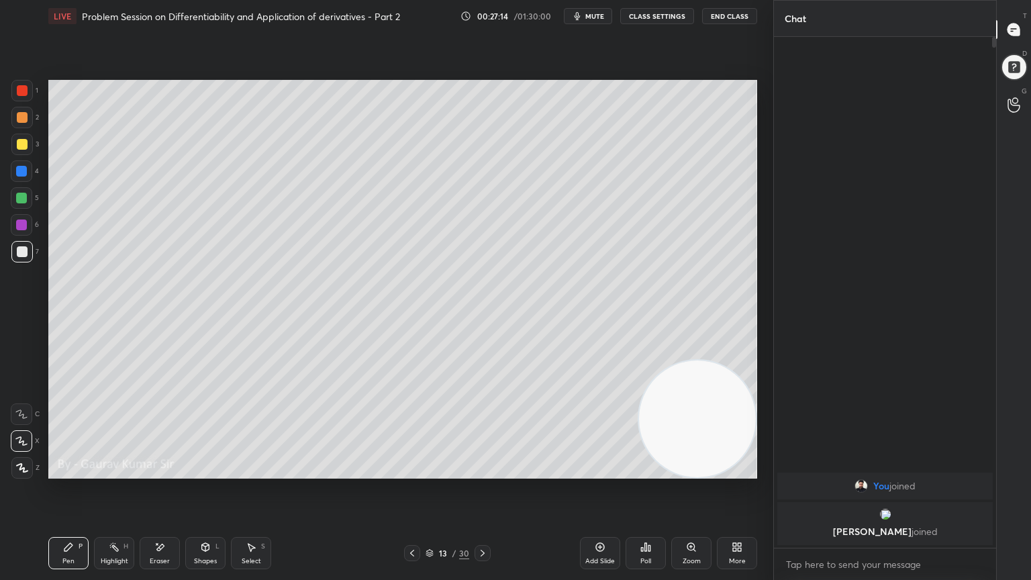
click at [486, 471] on icon at bounding box center [482, 553] width 11 height 11
click at [411, 471] on icon at bounding box center [412, 553] width 11 height 11
click at [483, 471] on icon at bounding box center [482, 553] width 11 height 11
click at [408, 471] on icon at bounding box center [412, 553] width 11 height 11
click at [481, 471] on icon at bounding box center [482, 553] width 11 height 11
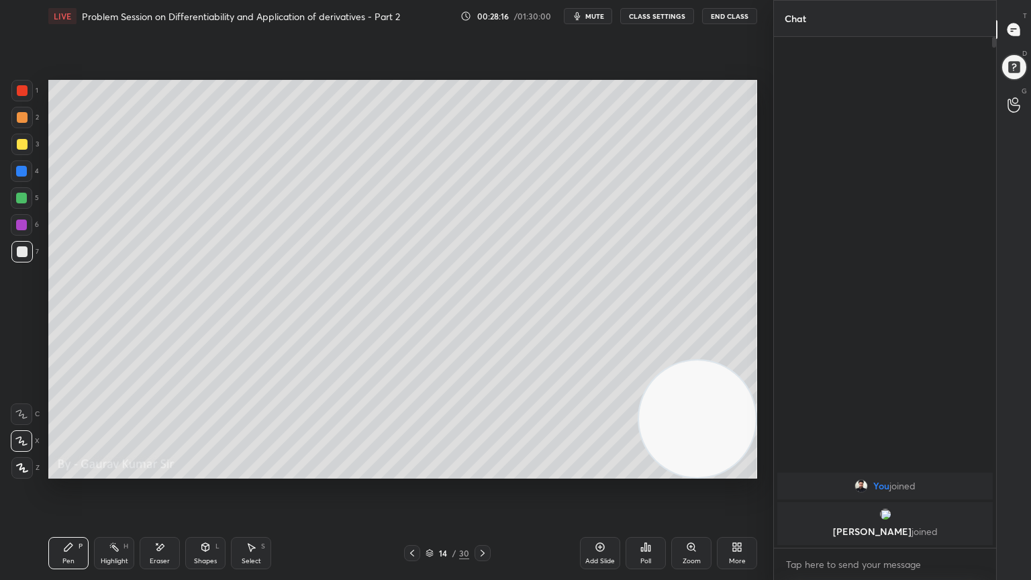
click at [483, 471] on icon at bounding box center [482, 553] width 11 height 11
click at [21, 199] on div at bounding box center [21, 198] width 11 height 11
click at [483, 471] on icon at bounding box center [482, 553] width 11 height 11
click at [410, 471] on icon at bounding box center [412, 553] width 4 height 7
click at [413, 471] on icon at bounding box center [412, 553] width 11 height 11
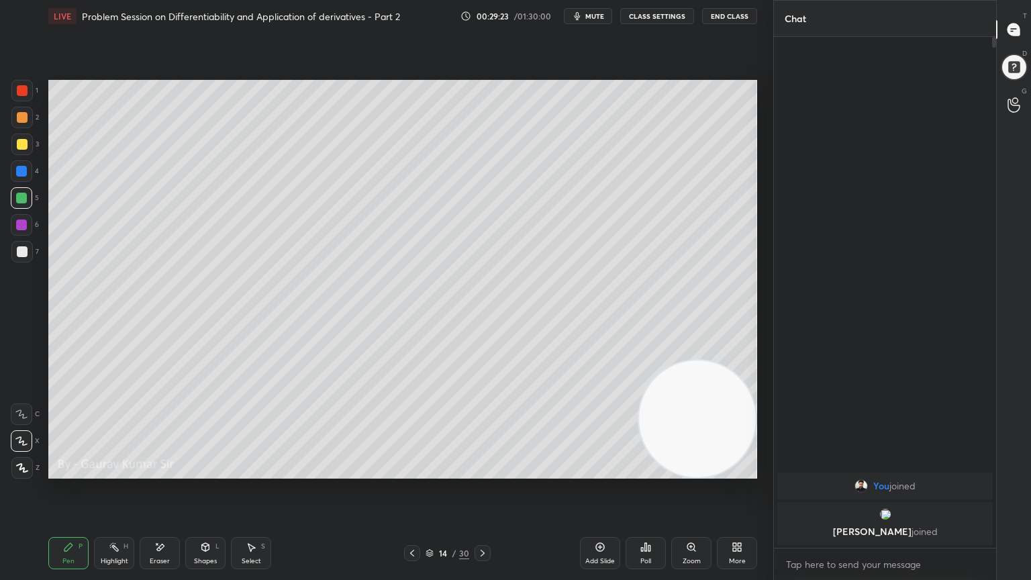
click at [411, 471] on icon at bounding box center [412, 553] width 11 height 11
click at [17, 92] on div at bounding box center [22, 90] width 11 height 11
click at [481, 471] on icon at bounding box center [482, 553] width 11 height 11
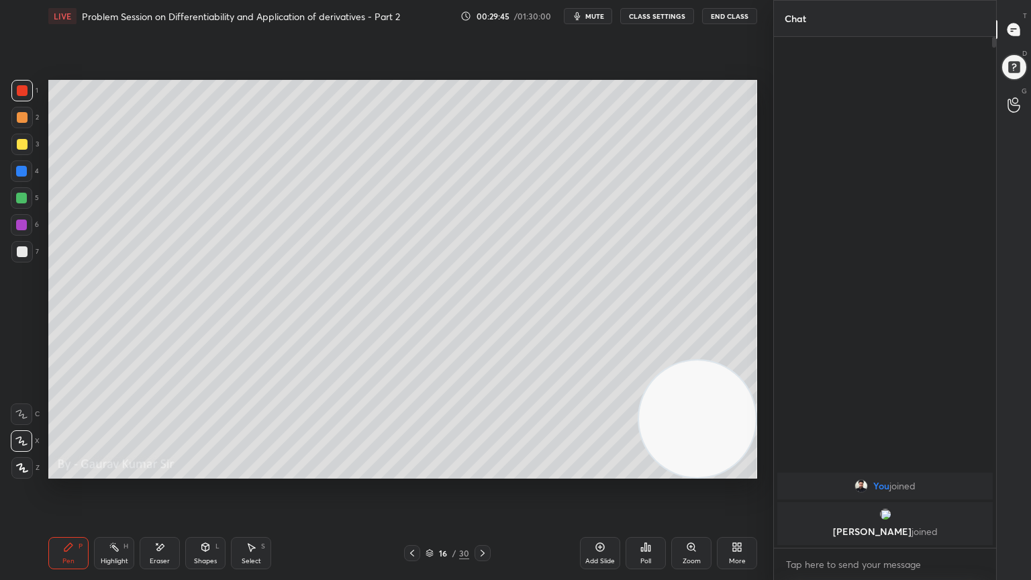
click at [21, 113] on div at bounding box center [22, 117] width 11 height 11
click at [160, 471] on icon at bounding box center [159, 547] width 11 height 11
click at [79, 471] on div "Pen P" at bounding box center [68, 553] width 40 height 32
click at [17, 90] on div at bounding box center [22, 90] width 11 height 11
click at [19, 224] on div at bounding box center [21, 224] width 11 height 11
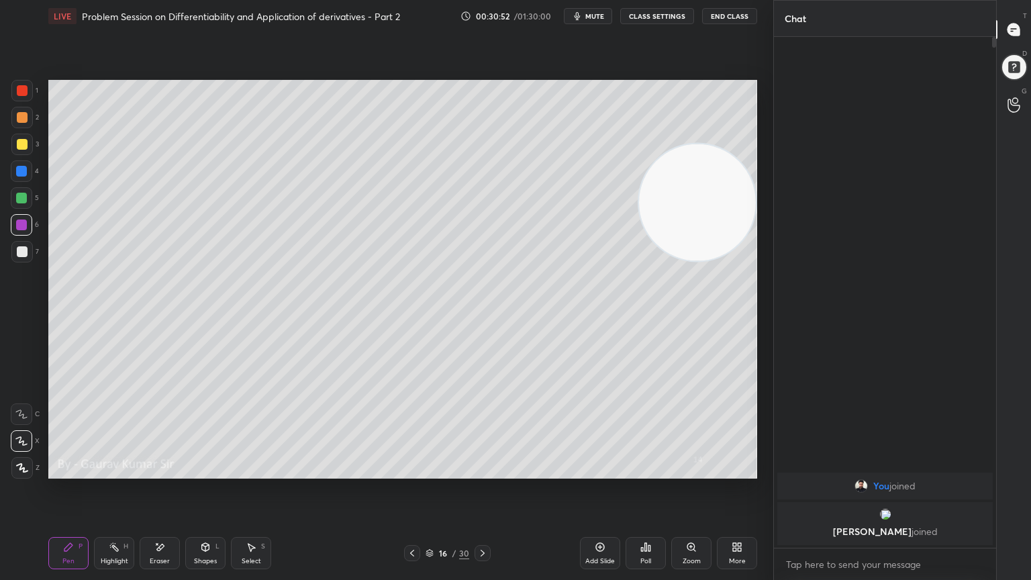
click at [164, 471] on div "Eraser" at bounding box center [160, 553] width 40 height 32
click at [71, 471] on div "Pen" at bounding box center [68, 561] width 12 height 7
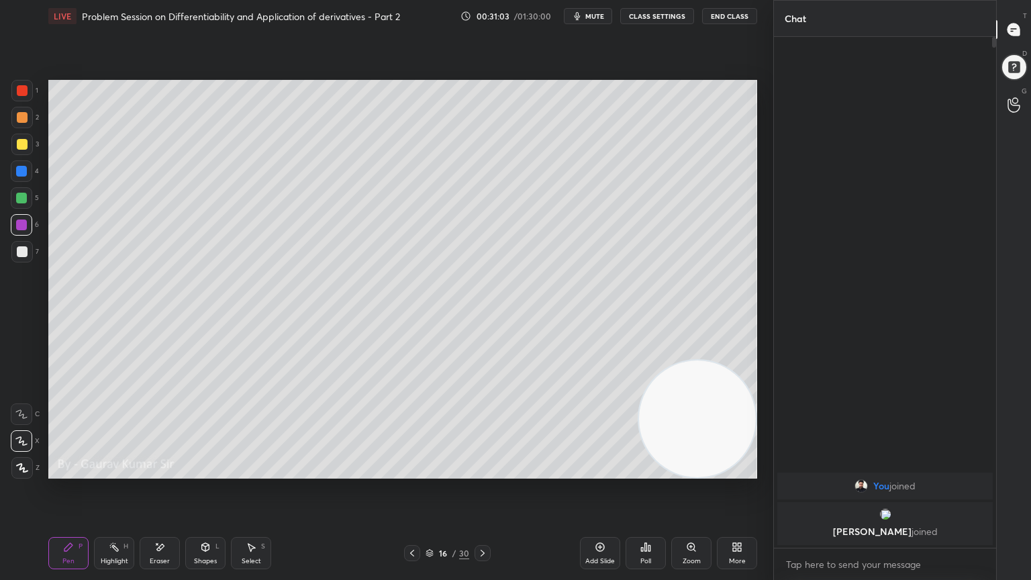
click at [666, 467] on video at bounding box center [697, 418] width 117 height 117
click at [21, 252] on div at bounding box center [22, 251] width 11 height 11
click at [481, 471] on icon at bounding box center [482, 553] width 11 height 11
click at [409, 471] on icon at bounding box center [412, 553] width 11 height 11
click at [481, 471] on icon at bounding box center [482, 553] width 11 height 11
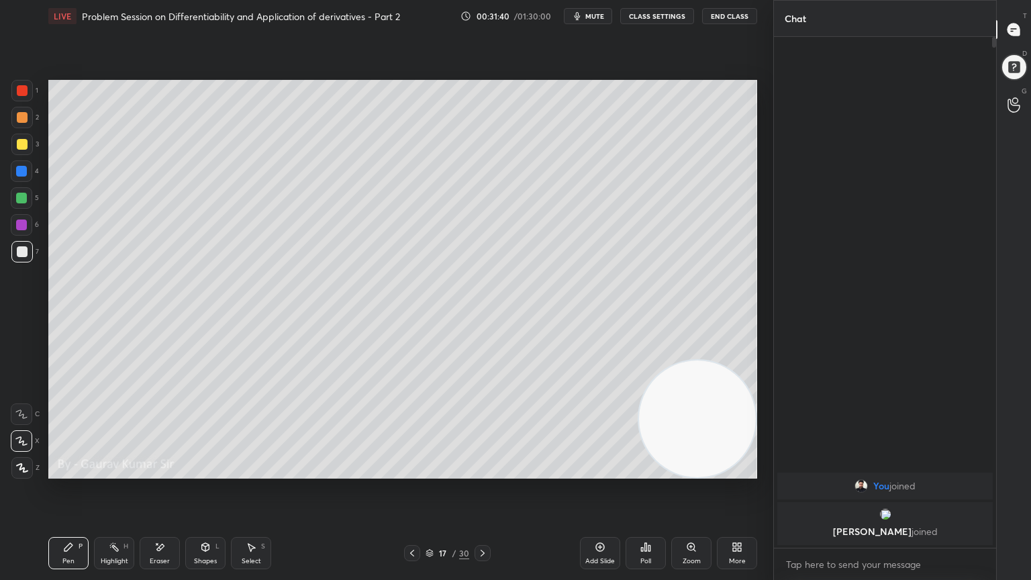
click at [22, 90] on div at bounding box center [22, 90] width 11 height 11
click at [23, 196] on div at bounding box center [21, 198] width 11 height 11
click at [21, 224] on div at bounding box center [21, 224] width 11 height 11
click at [20, 197] on div at bounding box center [21, 198] width 11 height 11
click at [21, 252] on div at bounding box center [22, 251] width 11 height 11
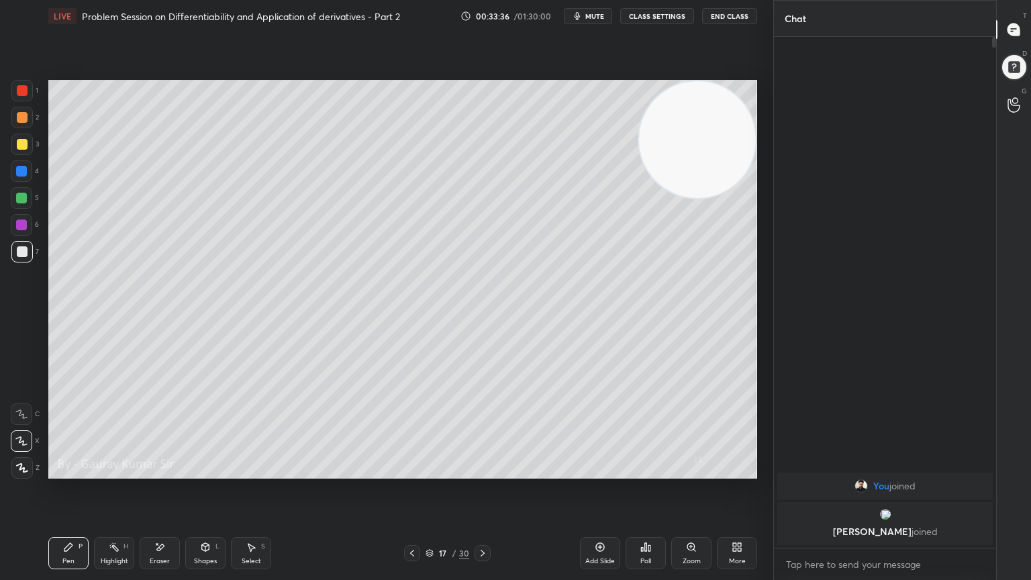
click at [481, 471] on icon at bounding box center [482, 553] width 11 height 11
click at [22, 197] on div at bounding box center [21, 198] width 11 height 11
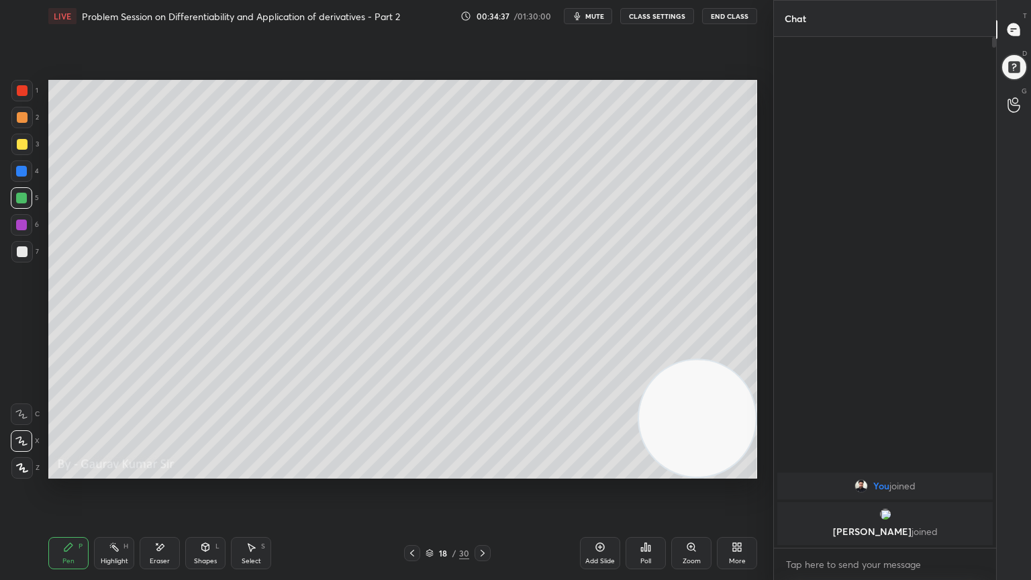
click at [485, 471] on icon at bounding box center [482, 553] width 11 height 11
click at [23, 142] on div at bounding box center [22, 144] width 11 height 11
click at [19, 224] on div at bounding box center [21, 224] width 11 height 11
click at [167, 471] on div "Eraser" at bounding box center [160, 553] width 40 height 32
click at [69, 471] on icon at bounding box center [68, 547] width 8 height 8
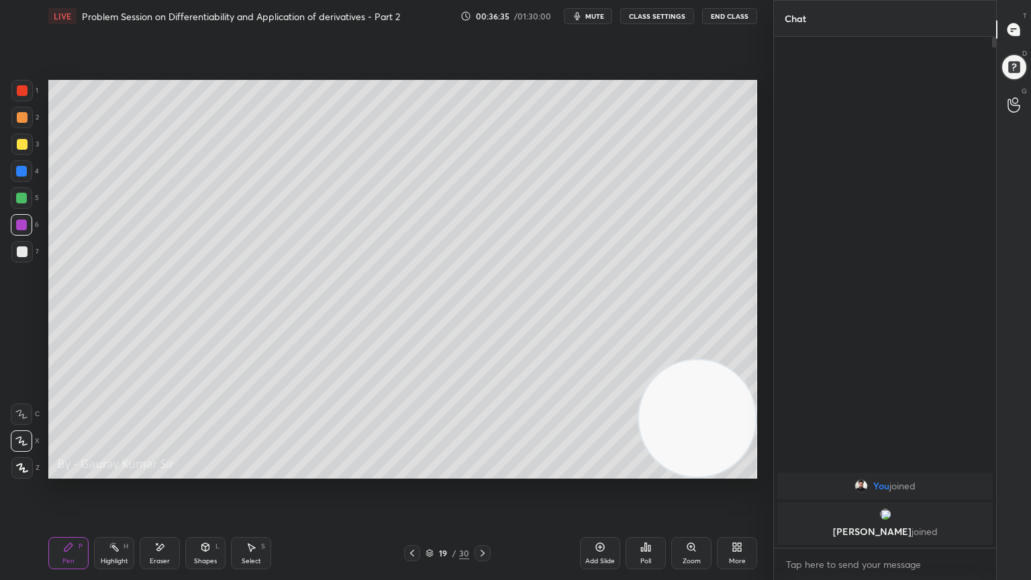
click at [486, 471] on icon at bounding box center [482, 553] width 11 height 11
click at [21, 197] on div at bounding box center [21, 198] width 11 height 11
click at [23, 144] on div at bounding box center [22, 144] width 11 height 11
click at [20, 254] on div at bounding box center [22, 251] width 11 height 11
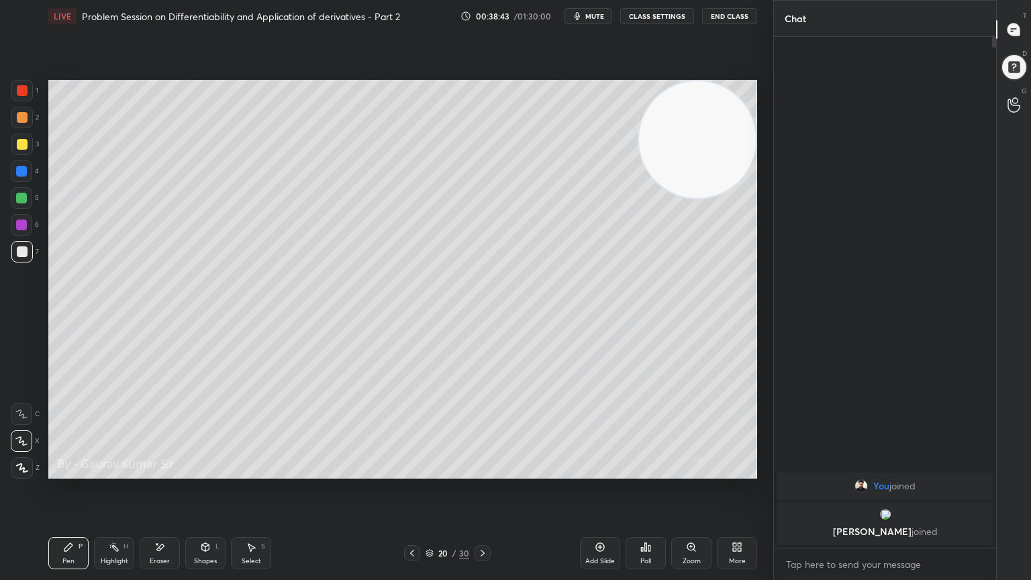
click at [483, 471] on icon at bounding box center [482, 553] width 11 height 11
click at [21, 148] on div at bounding box center [22, 144] width 11 height 11
click at [19, 199] on div at bounding box center [21, 198] width 11 height 11
click at [411, 471] on icon at bounding box center [412, 553] width 4 height 7
click at [411, 471] on icon at bounding box center [412, 553] width 11 height 11
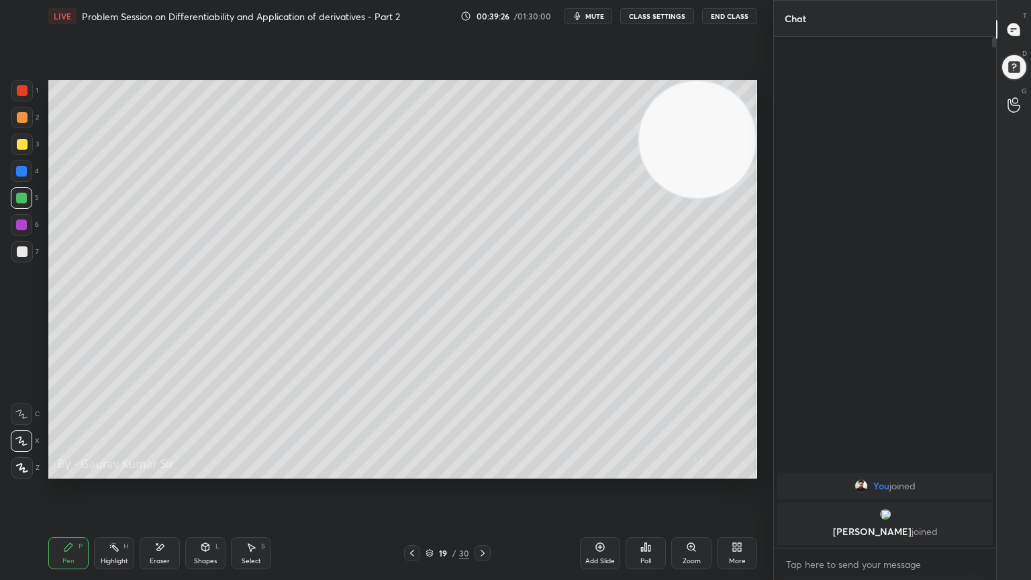
click at [486, 471] on icon at bounding box center [482, 553] width 11 height 11
click at [478, 471] on icon at bounding box center [482, 553] width 11 height 11
click at [413, 471] on icon at bounding box center [412, 553] width 11 height 11
click at [481, 471] on icon at bounding box center [482, 553] width 11 height 11
click at [478, 471] on icon at bounding box center [482, 553] width 11 height 11
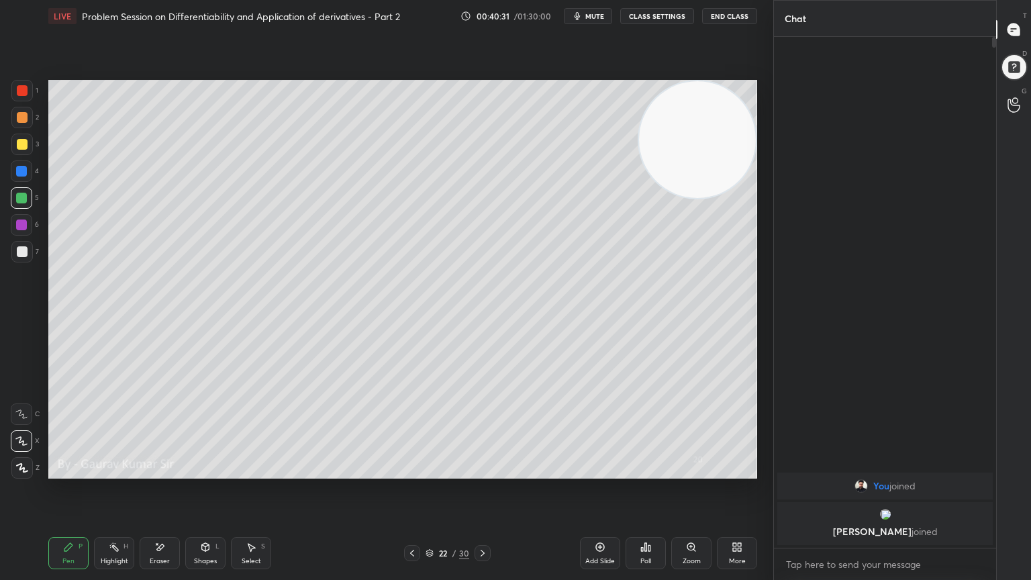
click at [21, 149] on div at bounding box center [22, 144] width 11 height 11
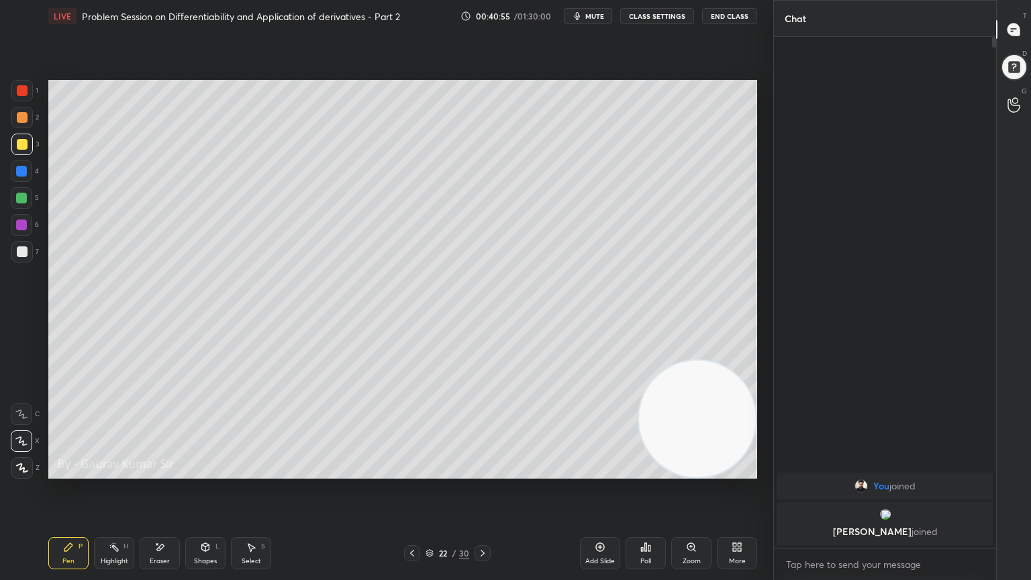
click at [166, 471] on div "Eraser" at bounding box center [160, 553] width 40 height 32
click at [80, 471] on div "Pen P" at bounding box center [68, 553] width 40 height 32
click at [172, 471] on div "Eraser" at bounding box center [160, 553] width 40 height 32
click at [74, 471] on div "Pen P" at bounding box center [68, 553] width 40 height 32
click at [19, 228] on div at bounding box center [21, 224] width 11 height 11
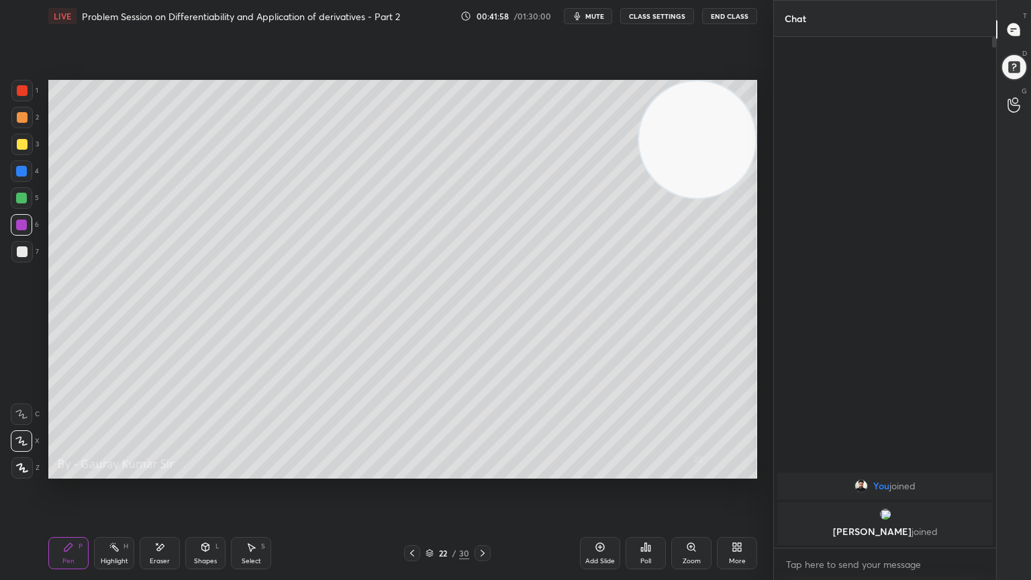
click at [24, 201] on div at bounding box center [21, 198] width 11 height 11
click at [18, 223] on div at bounding box center [21, 224] width 11 height 11
click at [11, 250] on div at bounding box center [21, 251] width 21 height 21
click at [161, 471] on div "Eraser" at bounding box center [160, 553] width 40 height 32
click at [79, 471] on div "Pen P" at bounding box center [68, 553] width 40 height 32
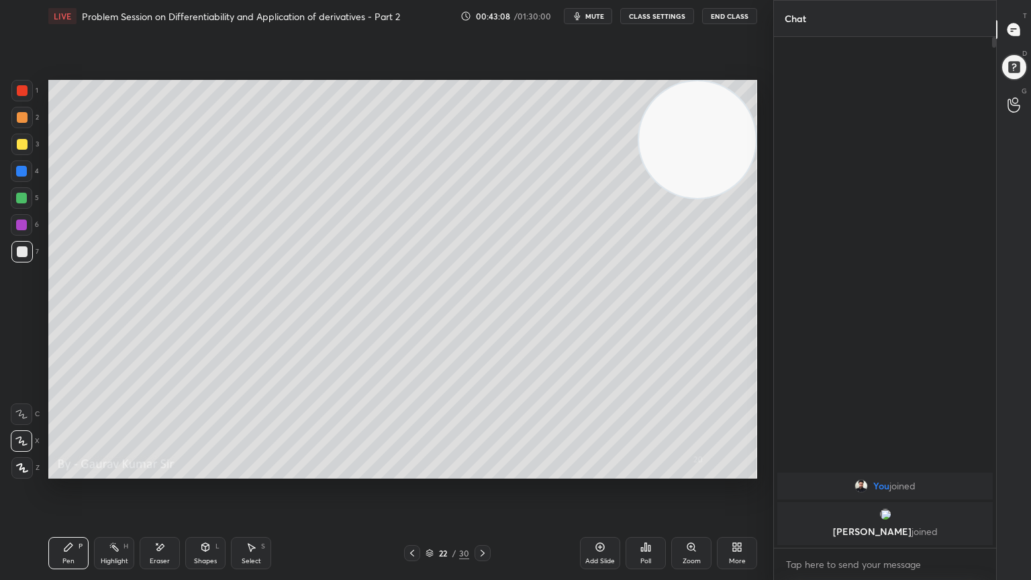
click at [485, 471] on icon at bounding box center [482, 553] width 11 height 11
click at [411, 471] on icon at bounding box center [412, 553] width 11 height 11
click at [24, 196] on div at bounding box center [21, 198] width 11 height 11
click at [411, 471] on icon at bounding box center [412, 553] width 4 height 7
click at [411, 471] on icon at bounding box center [412, 553] width 11 height 11
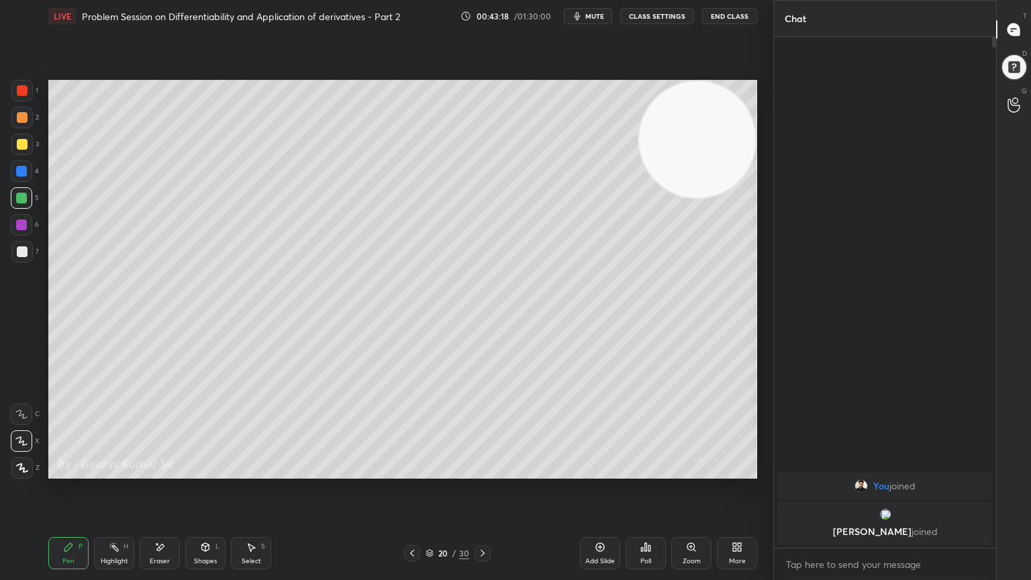
click at [408, 471] on icon at bounding box center [412, 553] width 11 height 11
click at [485, 471] on icon at bounding box center [482, 553] width 11 height 11
click at [483, 471] on icon at bounding box center [483, 553] width 4 height 7
click at [483, 471] on icon at bounding box center [482, 553] width 11 height 11
click at [480, 471] on icon at bounding box center [482, 553] width 11 height 11
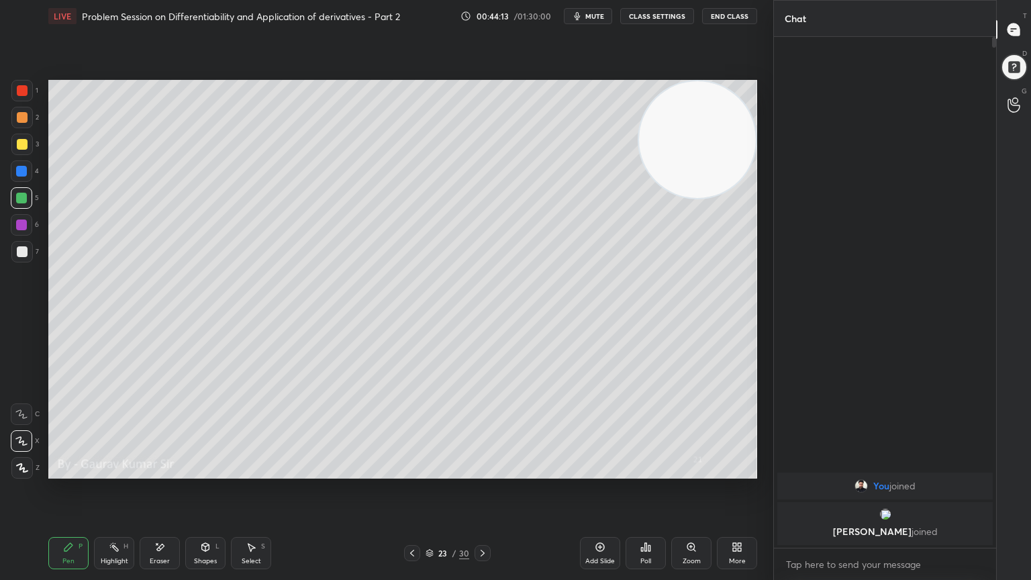
click at [21, 144] on div at bounding box center [22, 144] width 11 height 11
click at [167, 471] on div "Eraser" at bounding box center [160, 553] width 40 height 32
click at [77, 471] on div "Pen P" at bounding box center [68, 553] width 40 height 32
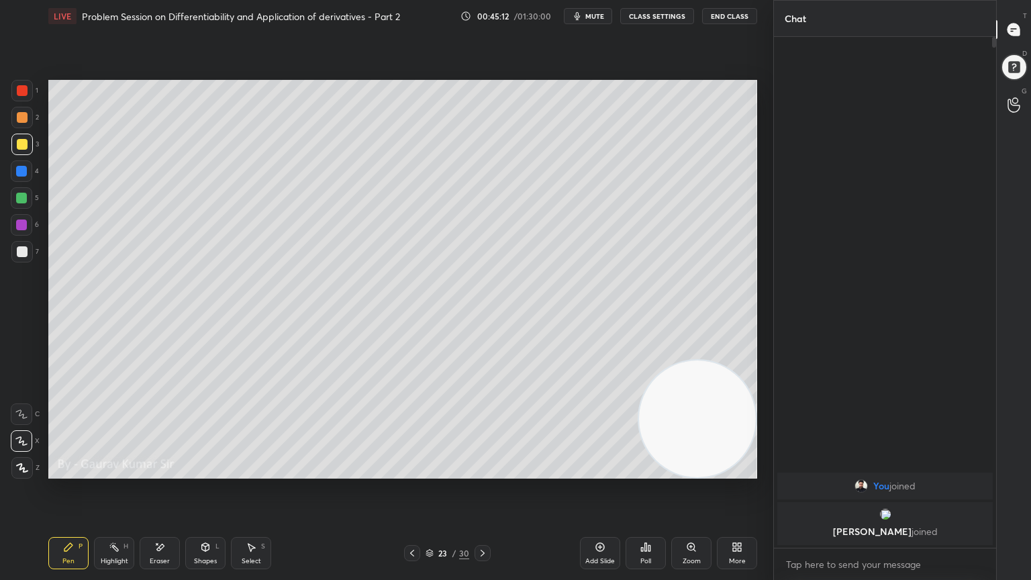
click at [737, 10] on button "End Class" at bounding box center [729, 16] width 55 height 16
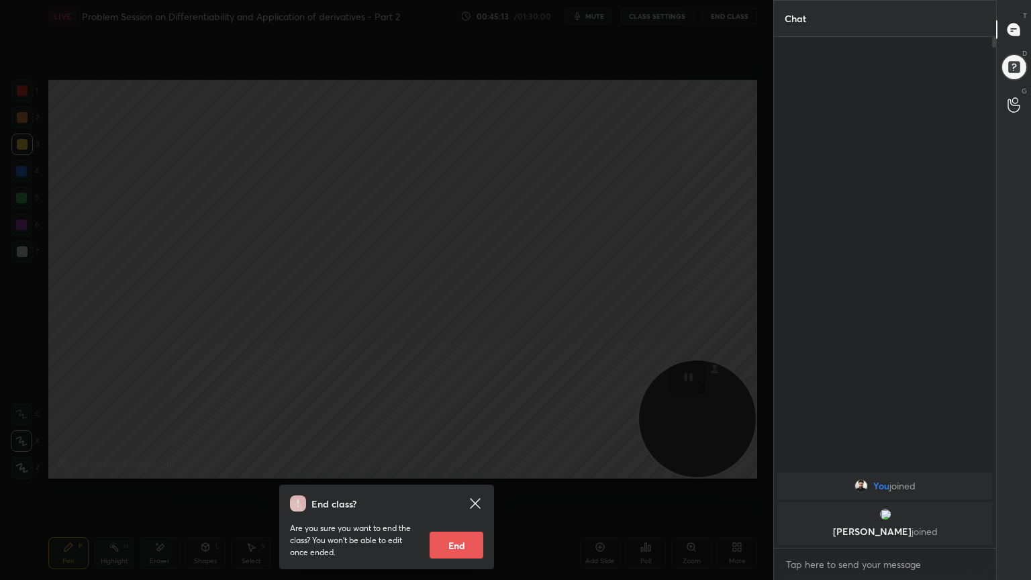
click at [458, 471] on button "End" at bounding box center [457, 545] width 54 height 27
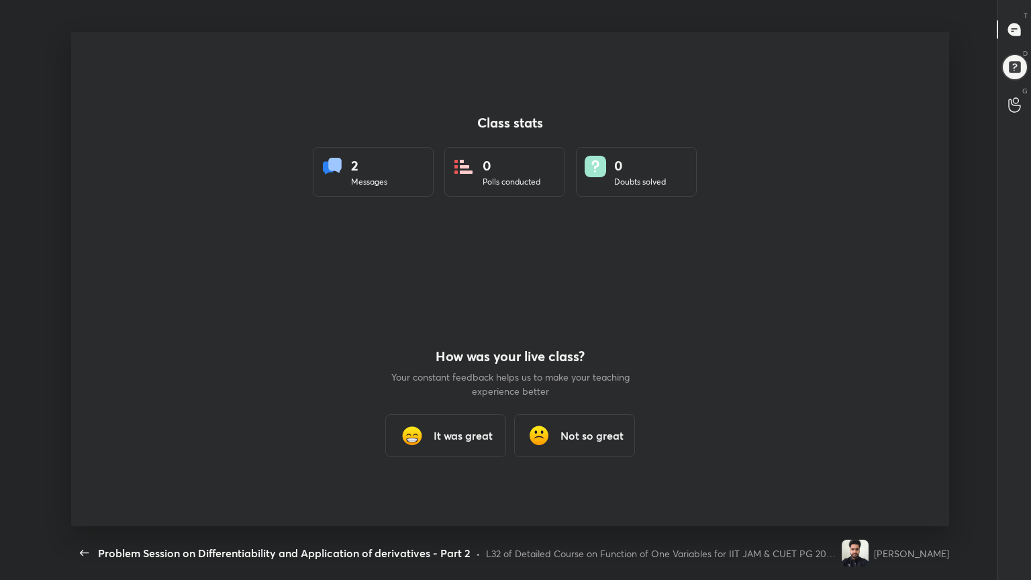
scroll to position [66624, 66098]
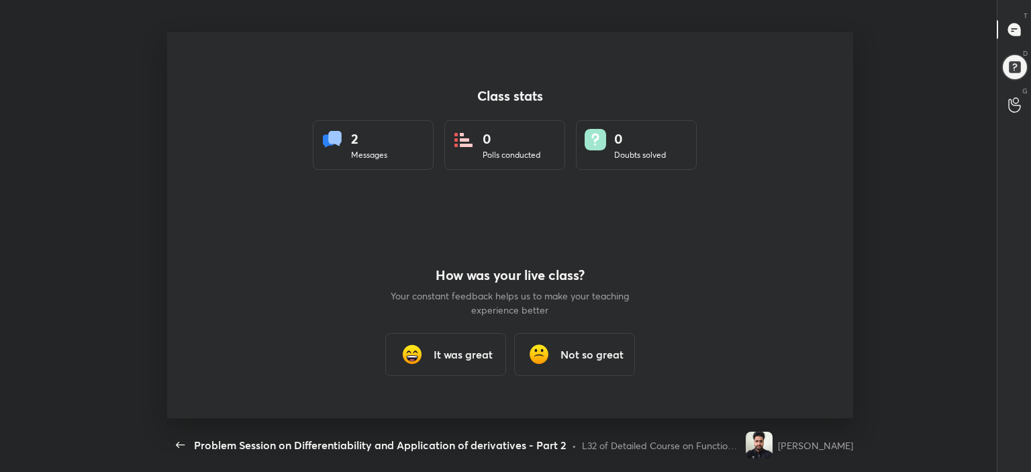
type textarea "x"
